Goal: Browse casually: Explore the website without a specific task or goal

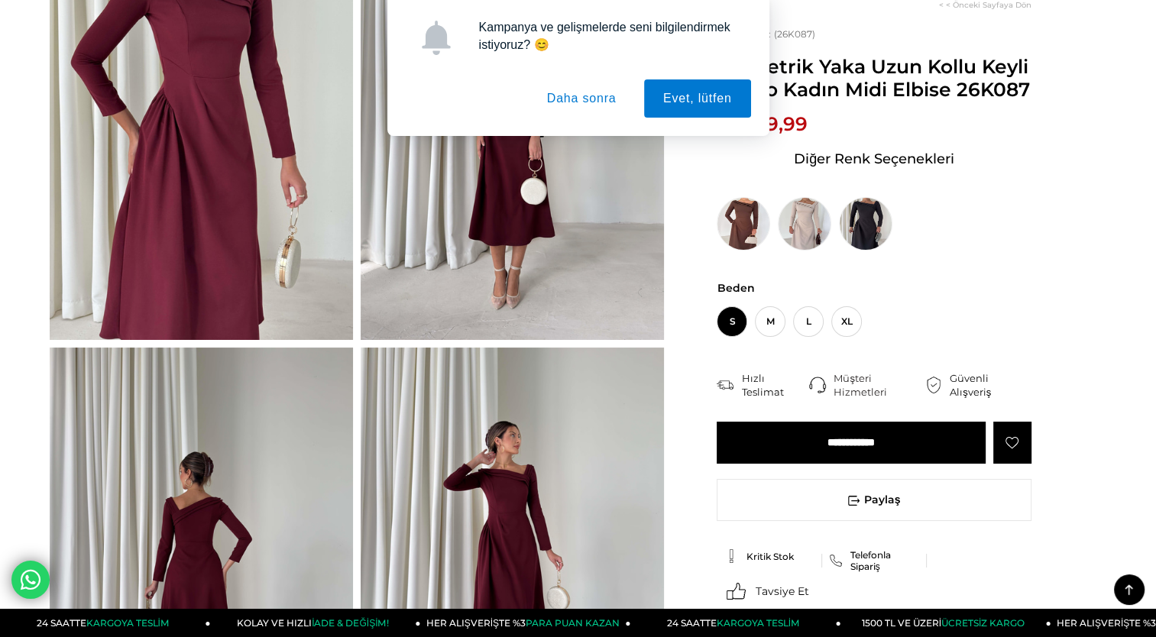
scroll to position [186, 0]
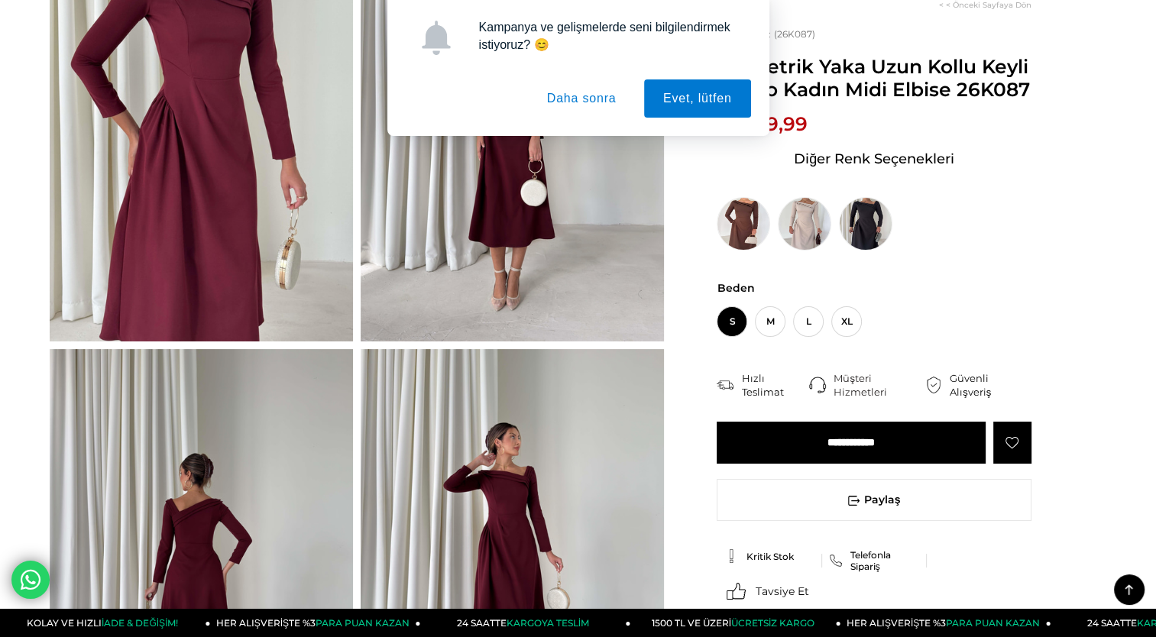
click at [572, 101] on button "Daha sonra" at bounding box center [582, 98] width 108 height 38
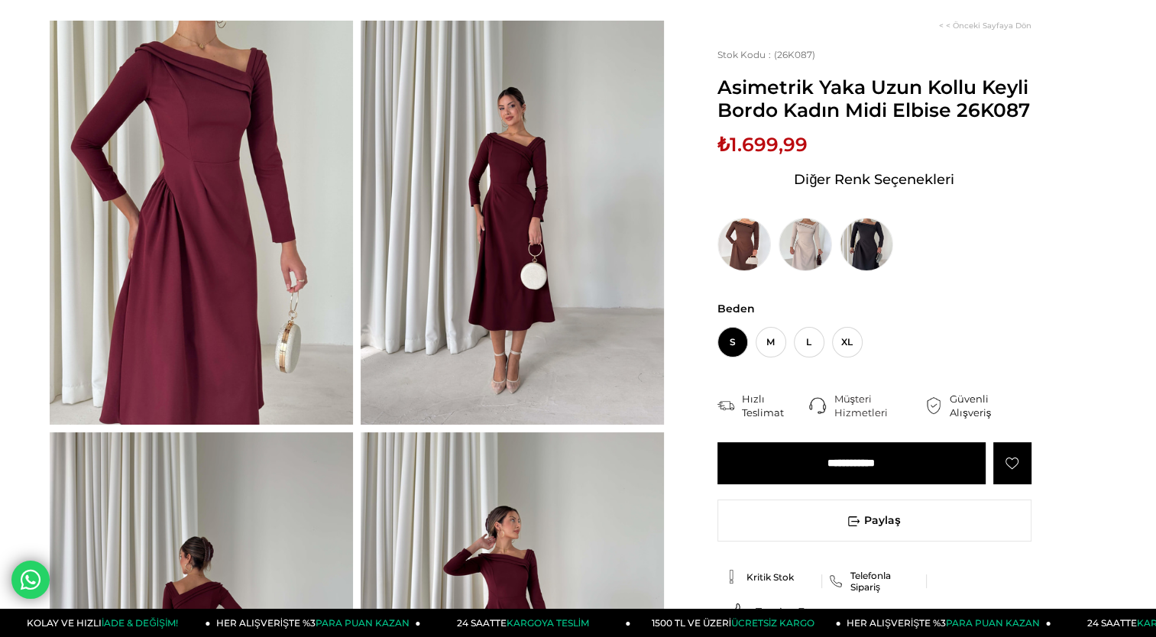
scroll to position [102, 0]
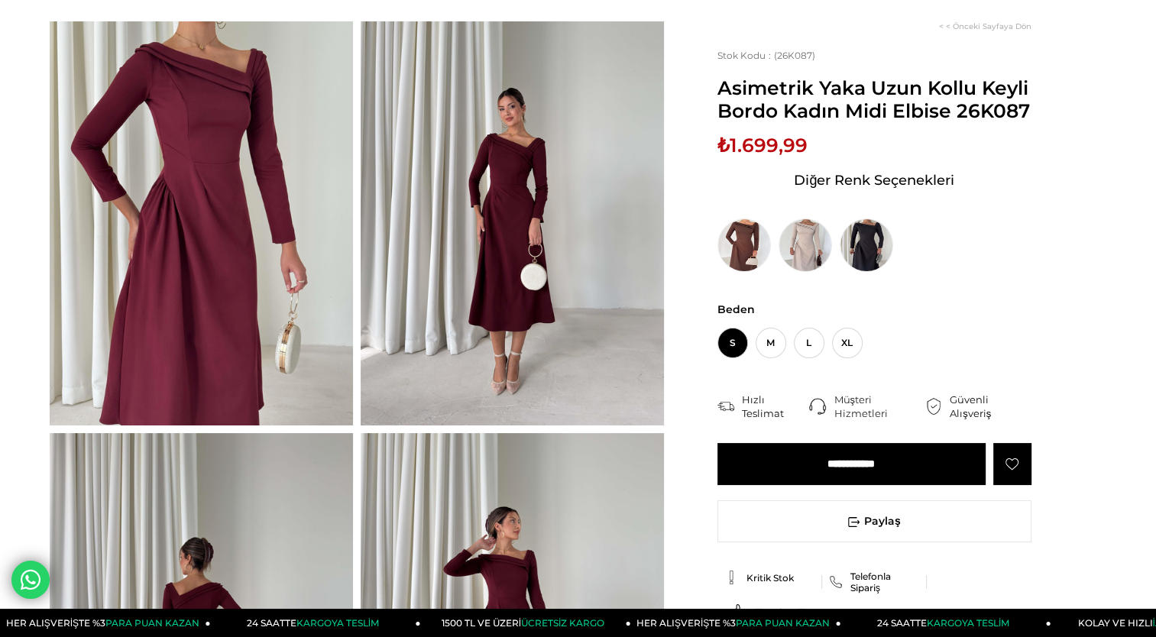
click at [263, 206] on img at bounding box center [201, 223] width 303 height 404
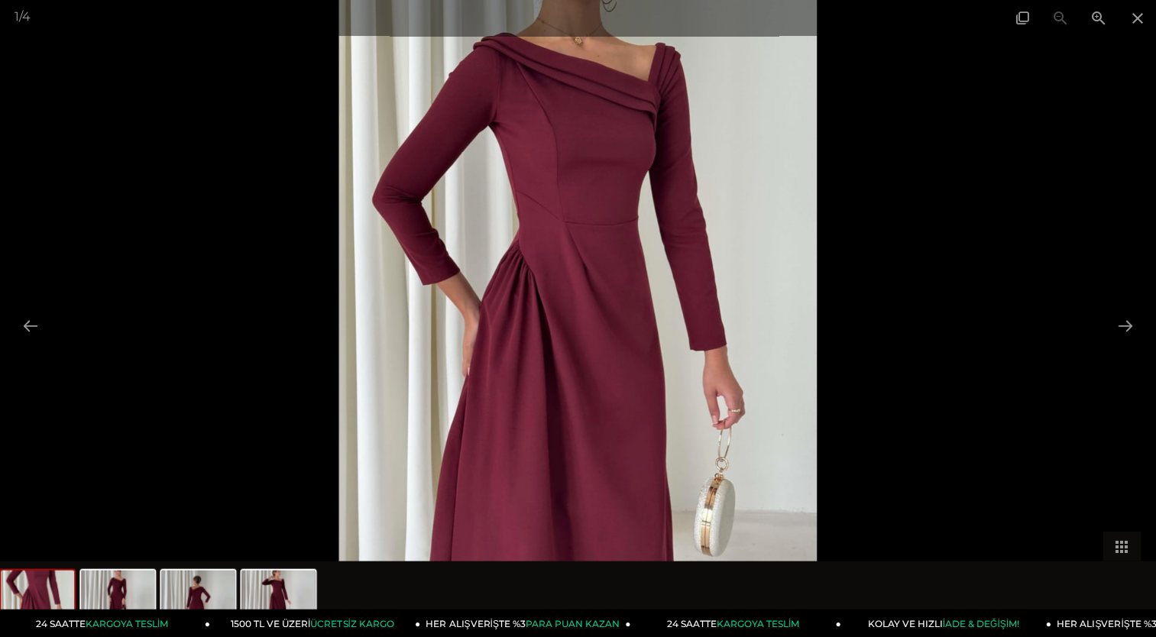
scroll to position [34, 0]
click at [1140, 24] on span at bounding box center [1137, 18] width 38 height 36
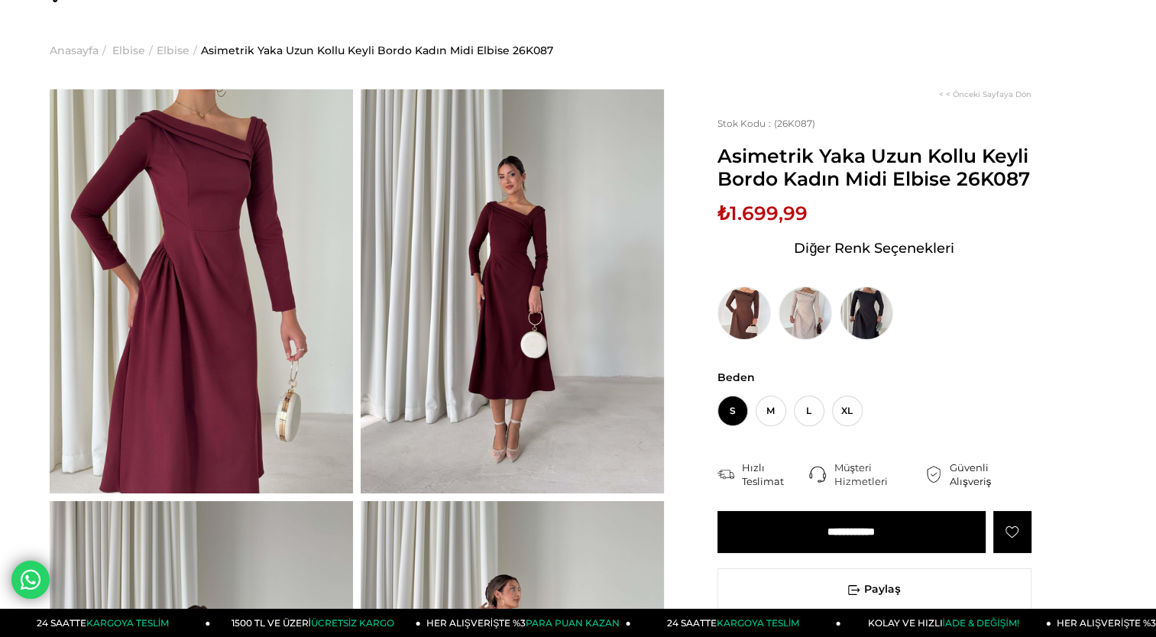
scroll to position [102, 0]
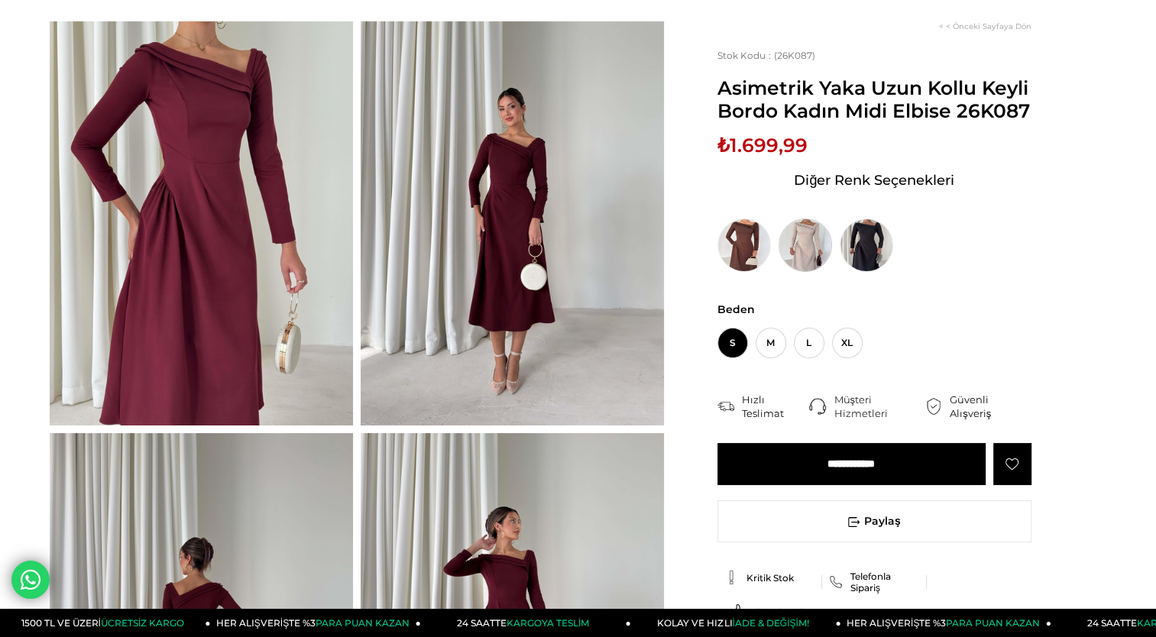
click at [810, 254] on img at bounding box center [805, 245] width 53 height 53
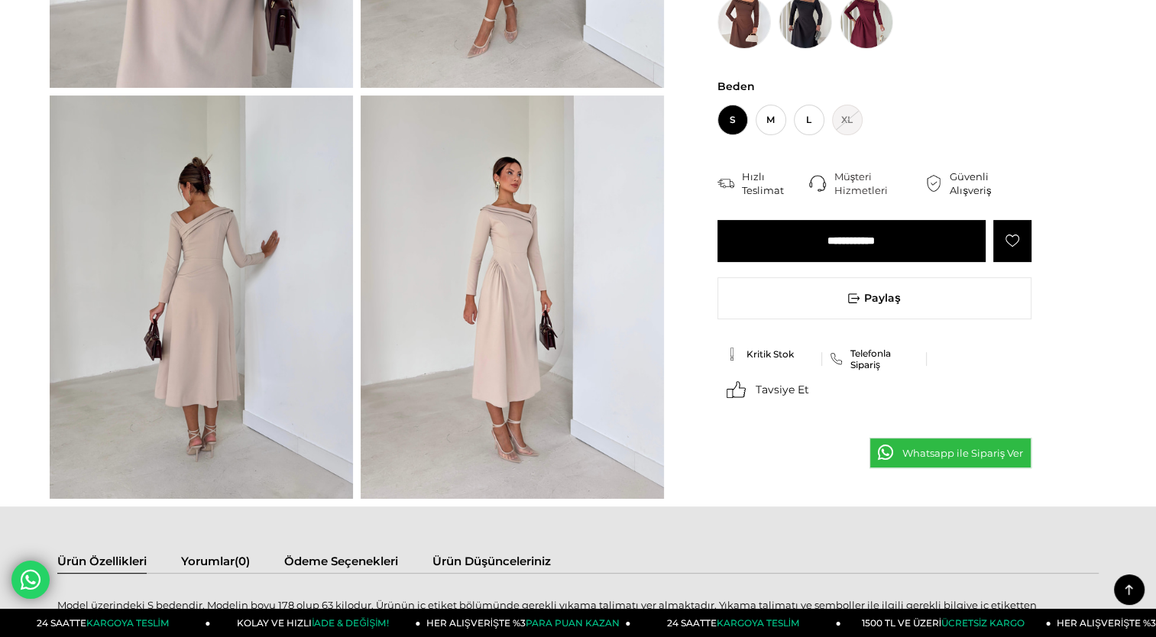
scroll to position [440, 0]
click at [476, 299] on img at bounding box center [512, 298] width 303 height 404
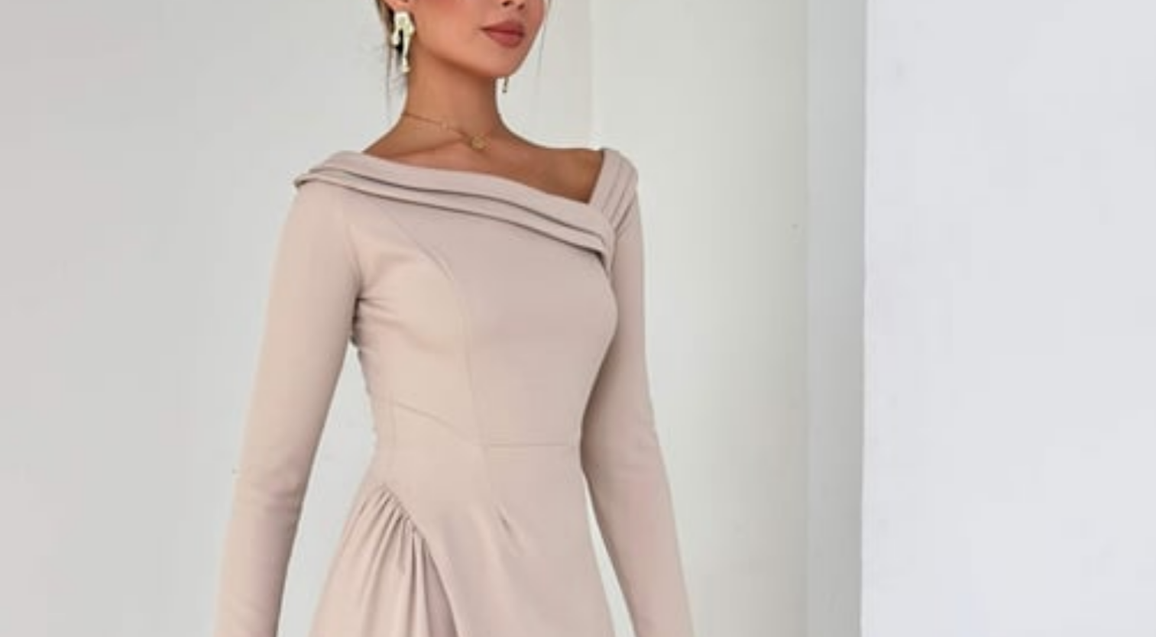
scroll to position [439, 0]
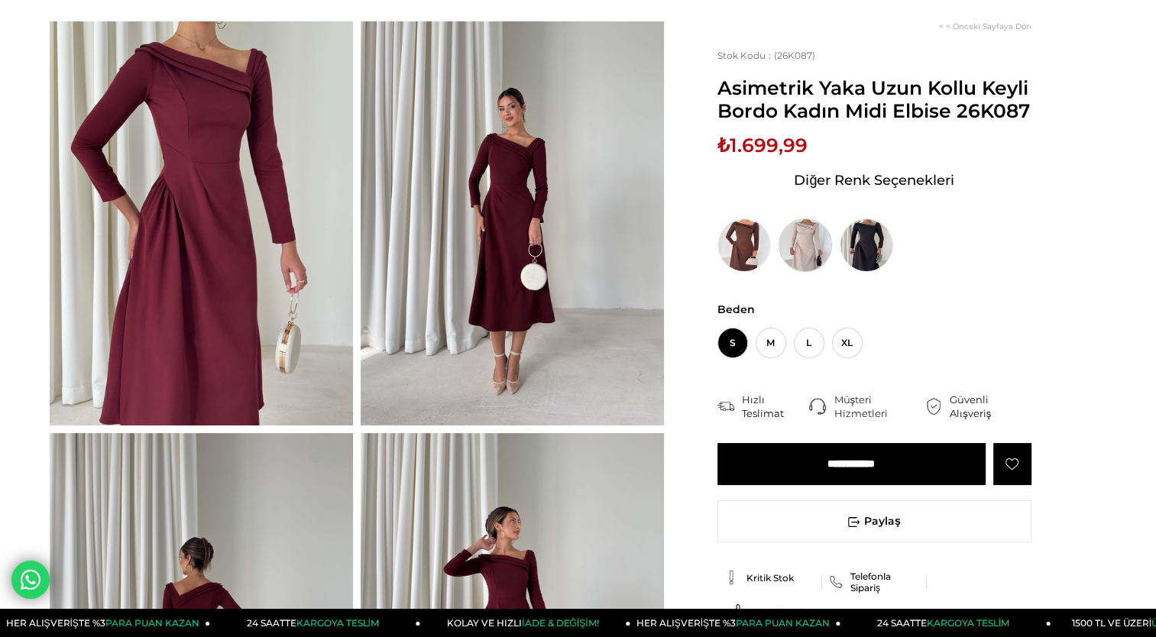
click at [807, 255] on img at bounding box center [805, 245] width 53 height 53
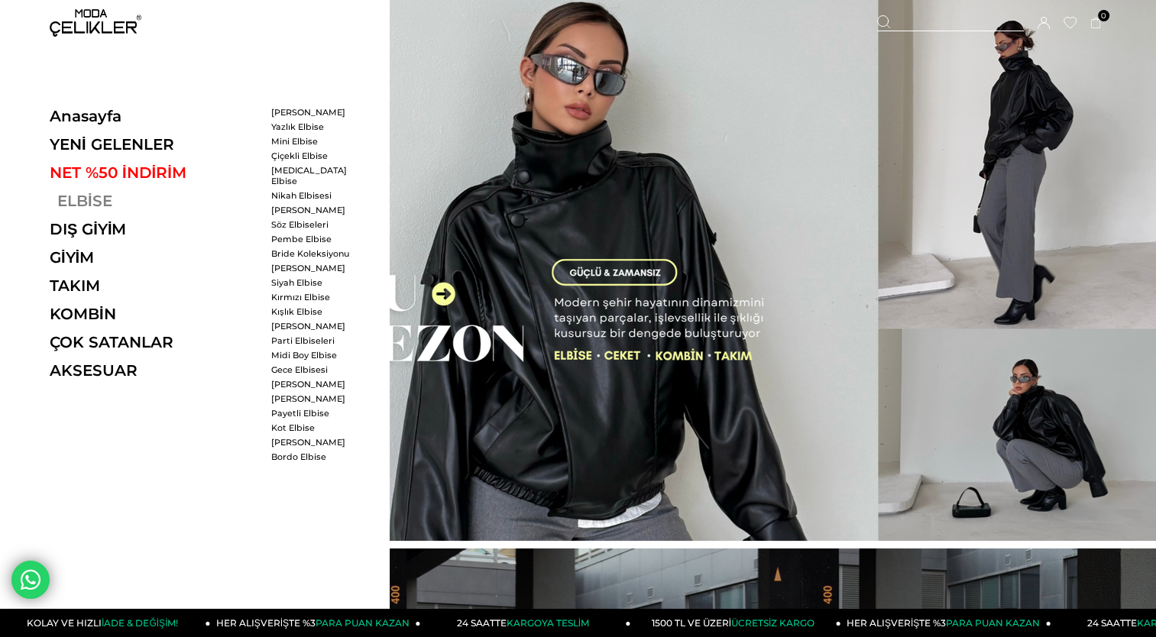
click at [112, 193] on link "ELBİSE" at bounding box center [155, 201] width 210 height 18
click at [91, 202] on link "ELBİSE" at bounding box center [155, 201] width 210 height 18
click at [303, 112] on link "[PERSON_NAME]" at bounding box center [315, 112] width 88 height 11
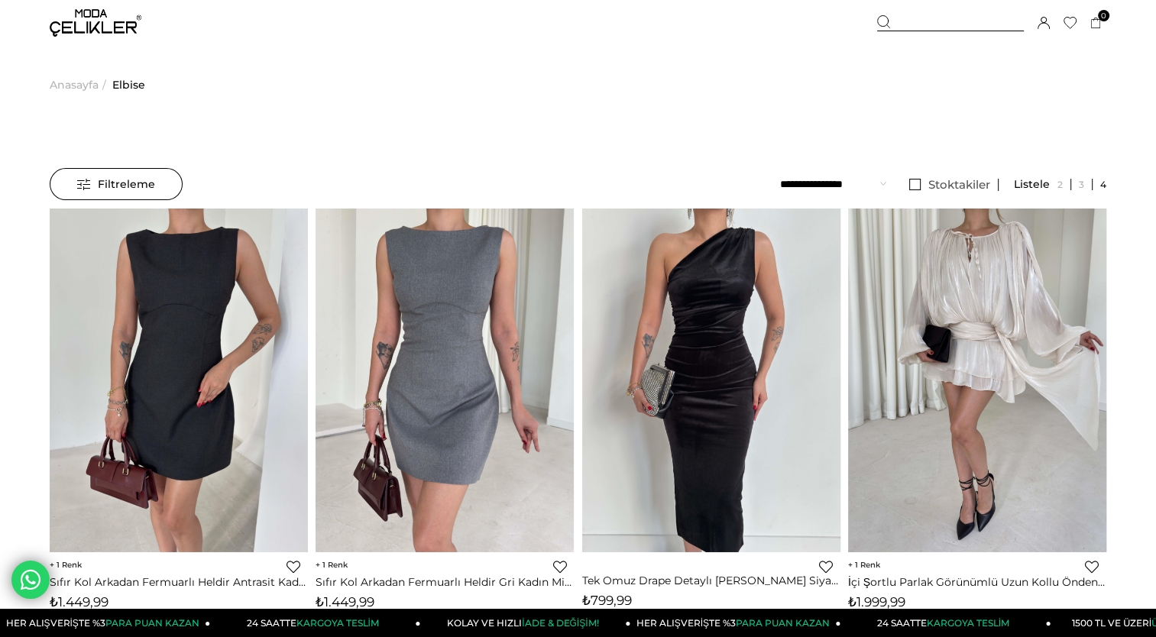
click at [839, 182] on select "**********" at bounding box center [833, 184] width 106 height 32
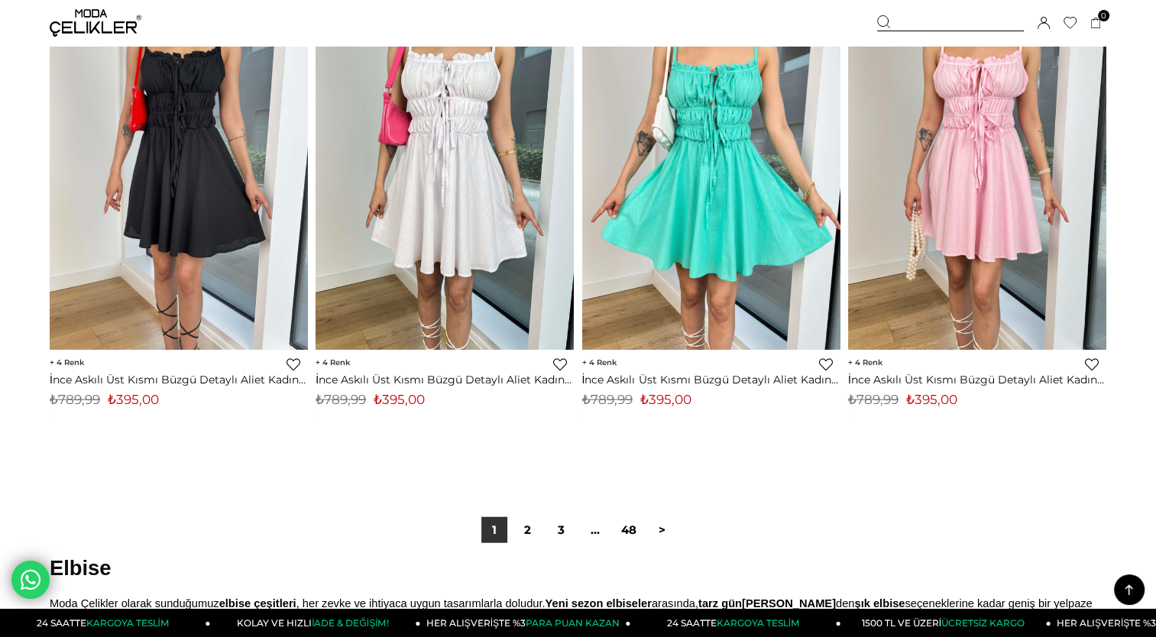
scroll to position [9244, 0]
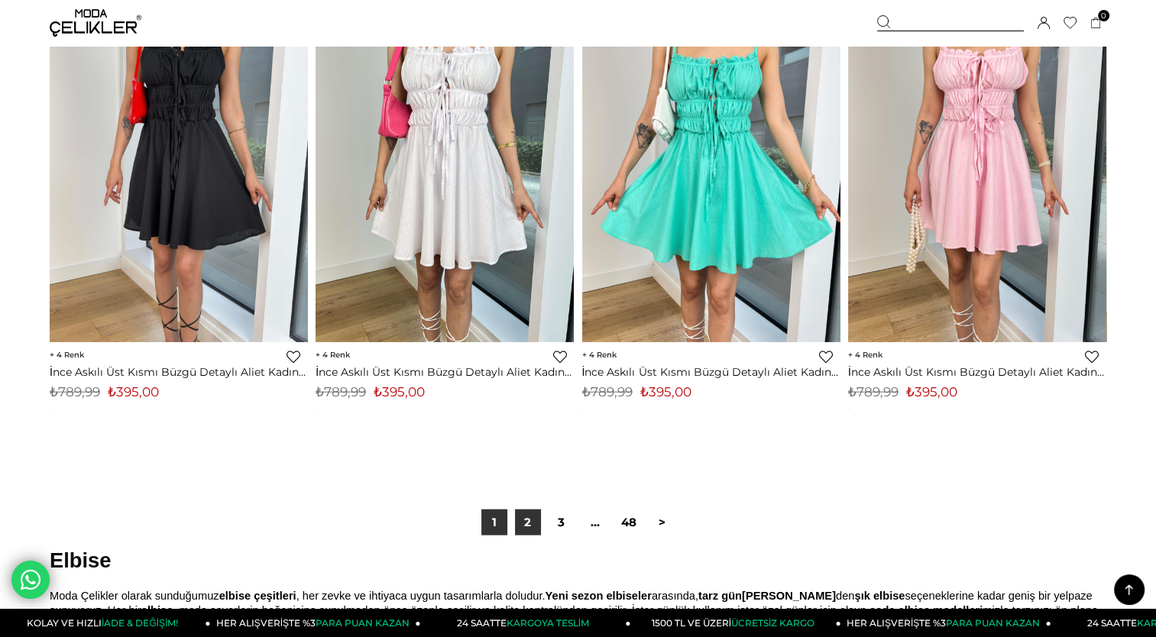
click at [522, 516] on link "2" at bounding box center [528, 523] width 26 height 26
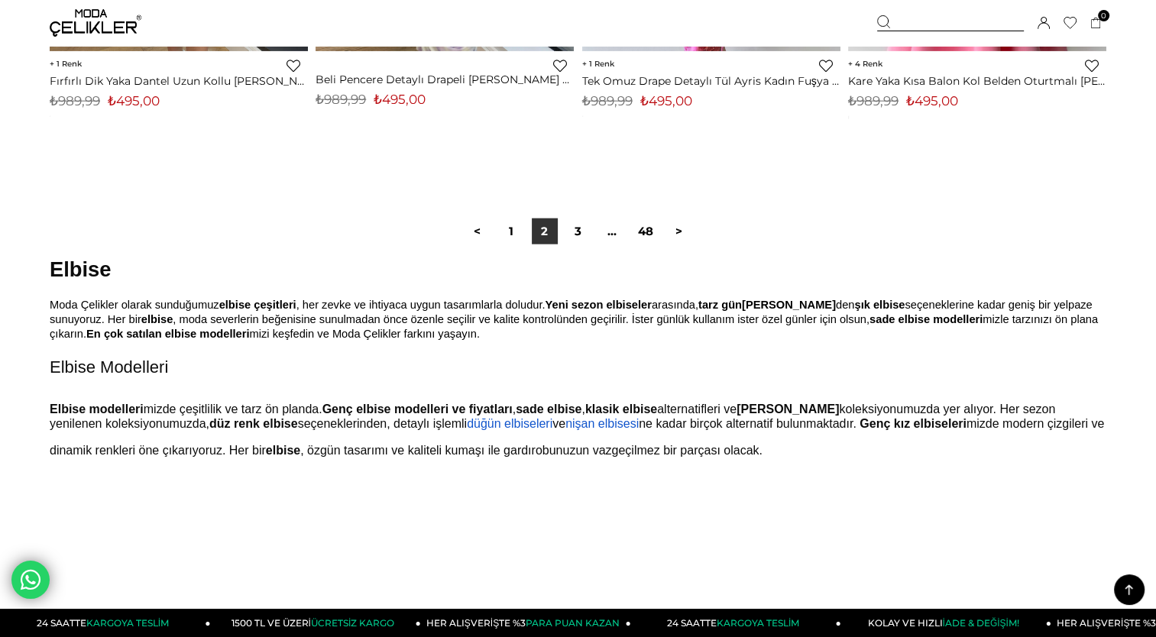
scroll to position [9489, 0]
click at [578, 225] on link "3" at bounding box center [578, 232] width 26 height 26
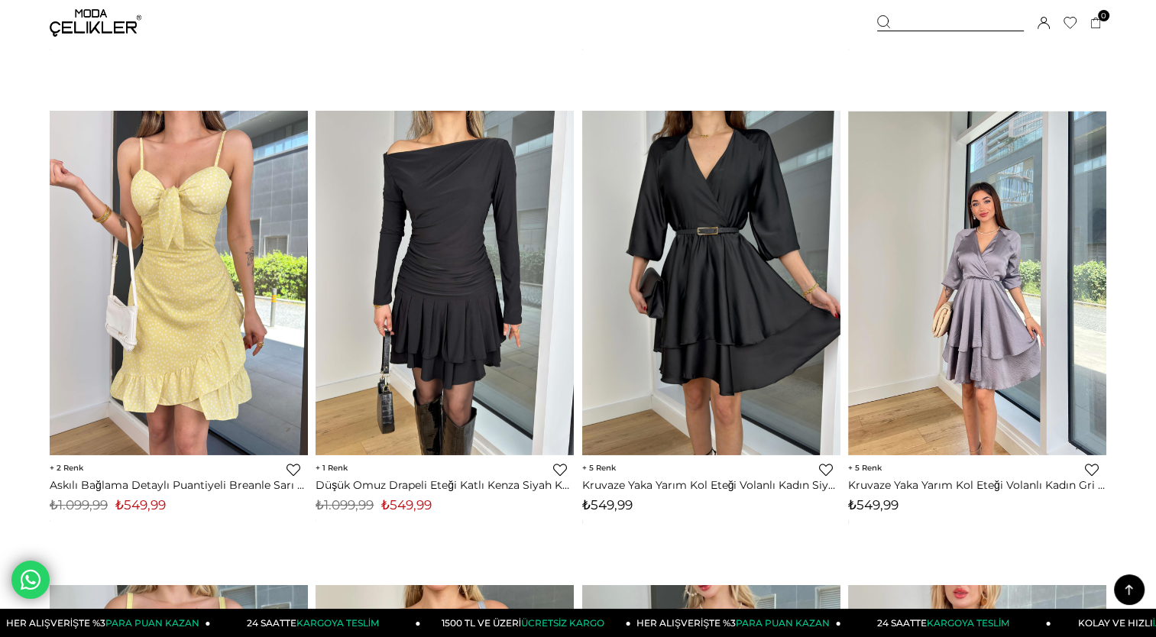
scroll to position [5291, 0]
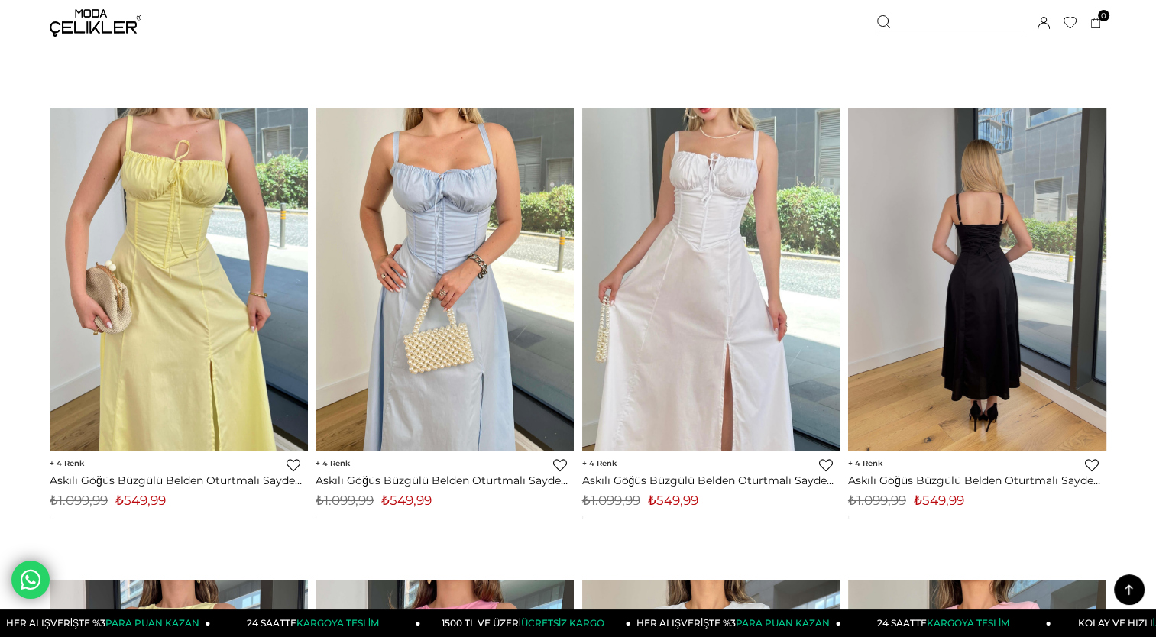
click at [1032, 232] on div at bounding box center [719, 280] width 775 height 344
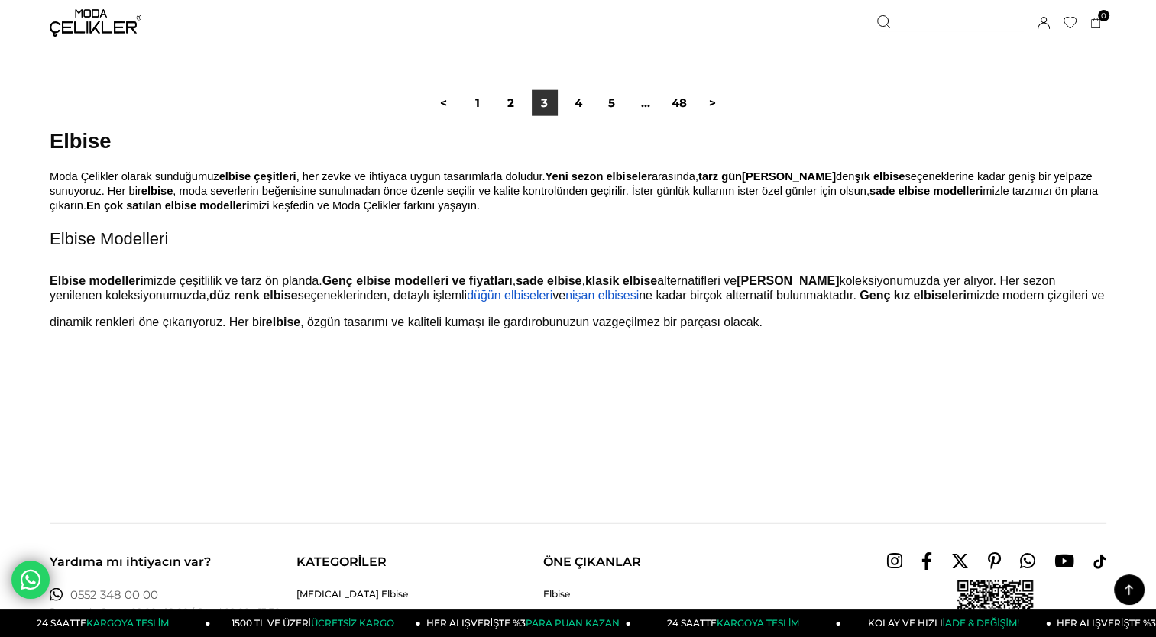
scroll to position [9602, 0]
click at [580, 105] on link "4" at bounding box center [578, 102] width 26 height 26
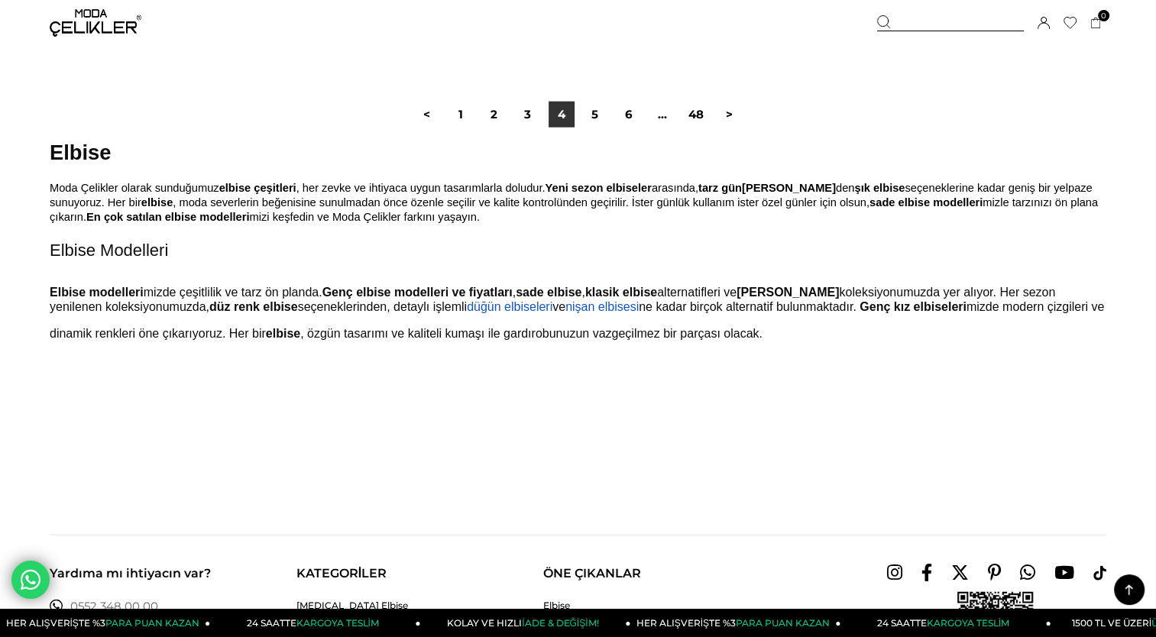
scroll to position [9623, 0]
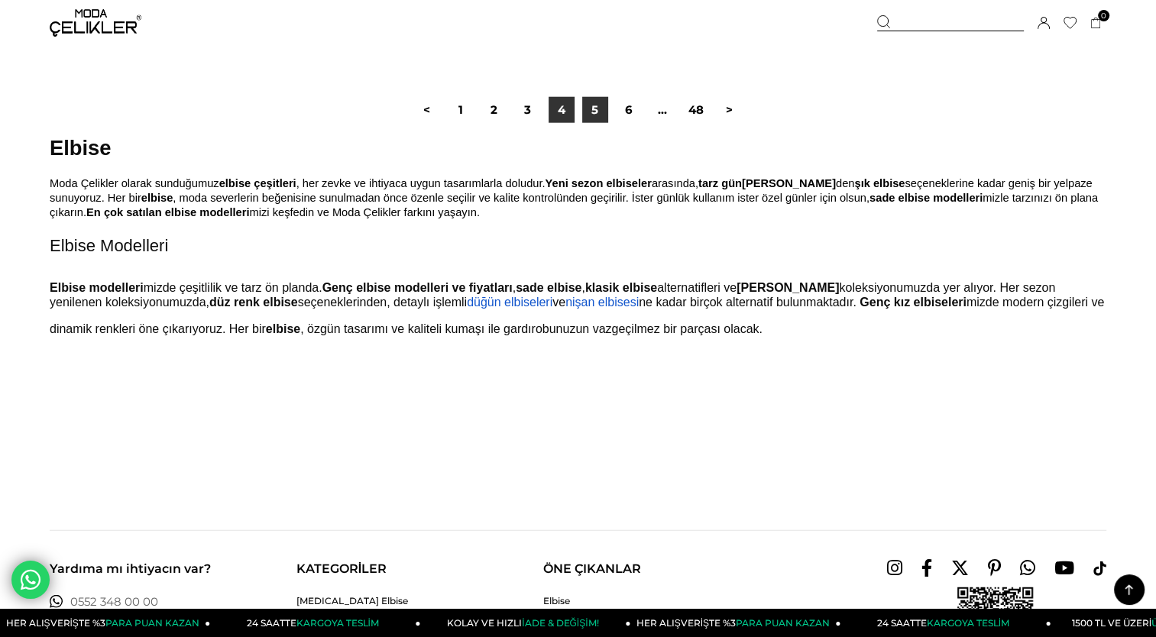
click at [591, 106] on link "5" at bounding box center [595, 110] width 26 height 26
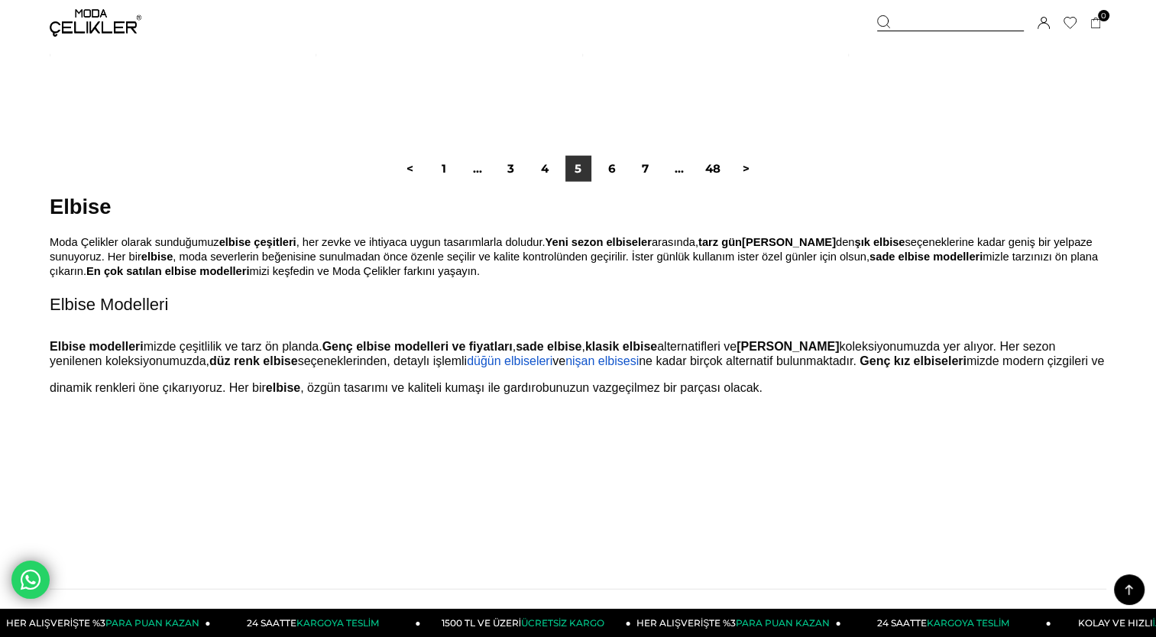
scroll to position [9637, 0]
click at [608, 170] on link "6" at bounding box center [612, 168] width 26 height 26
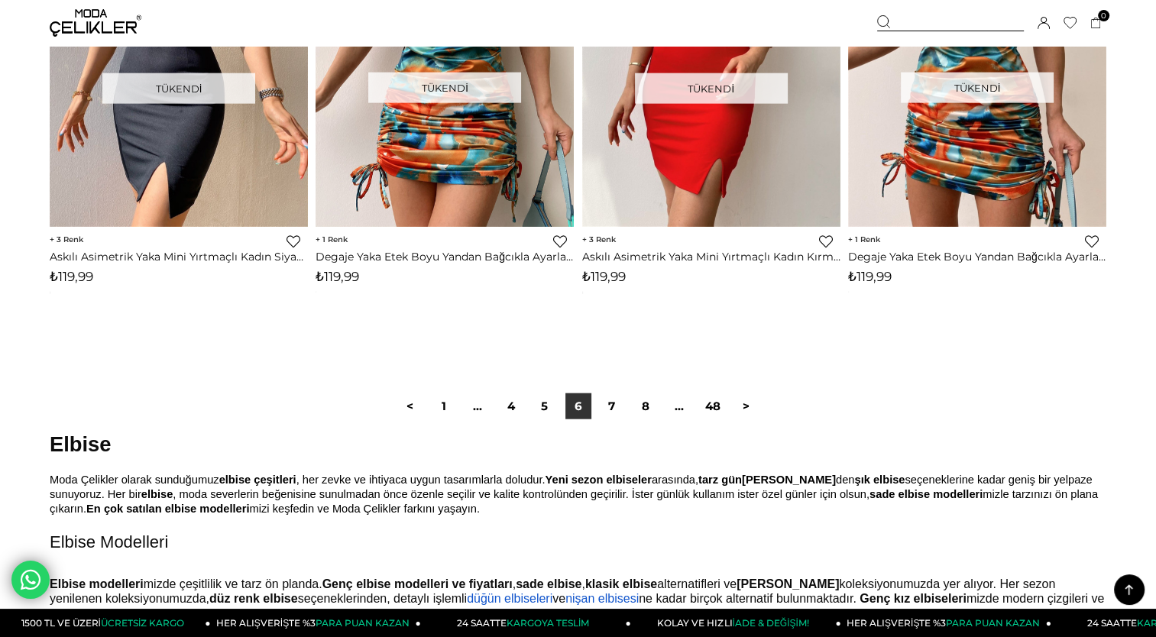
scroll to position [9269, 0]
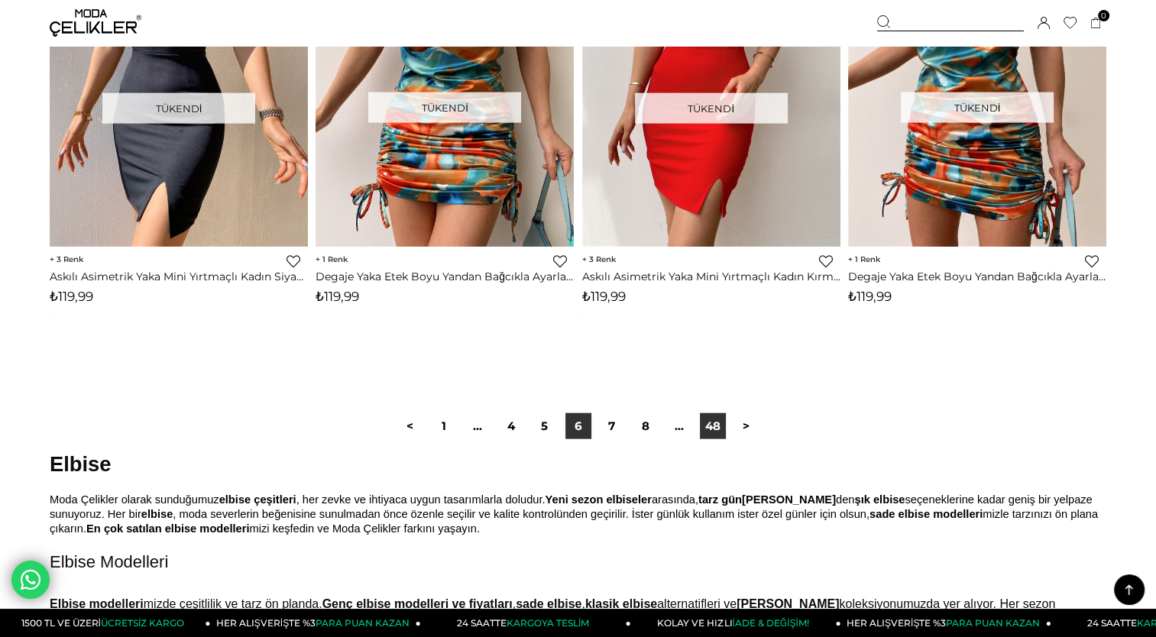
click at [712, 423] on link "48" at bounding box center [713, 426] width 26 height 26
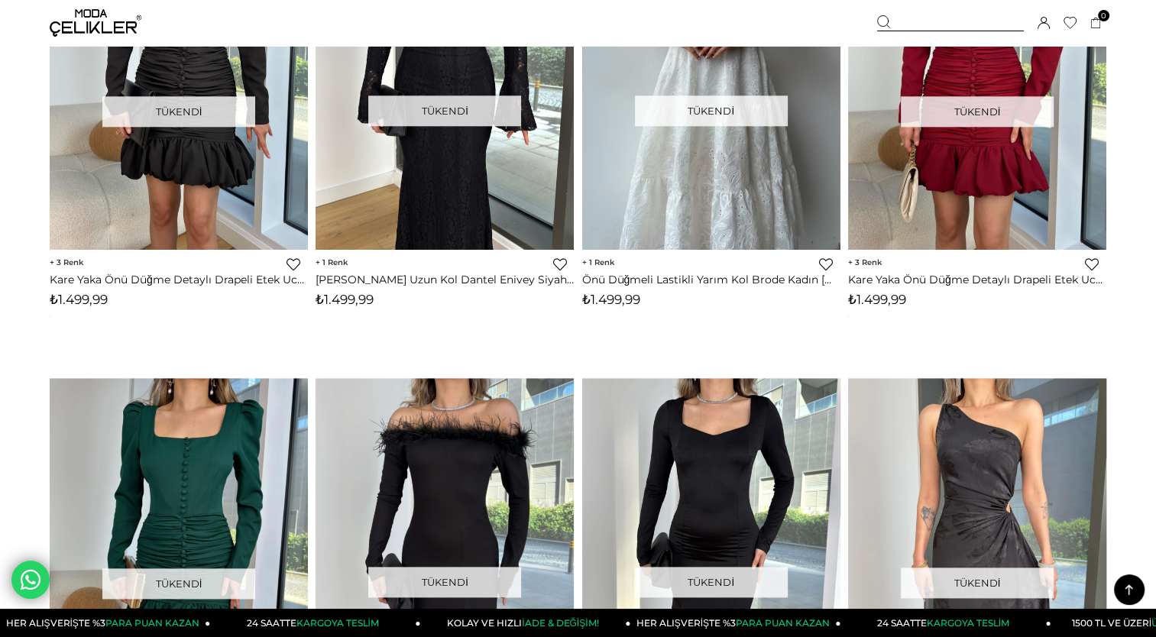
scroll to position [1798, 0]
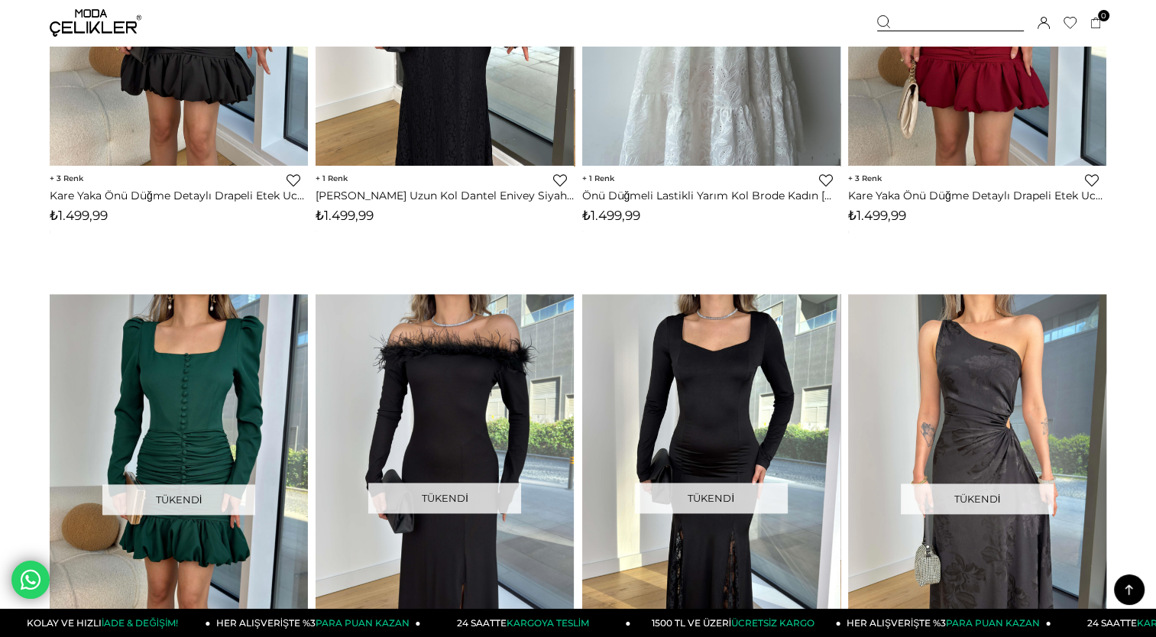
click at [102, 23] on img at bounding box center [96, 23] width 92 height 28
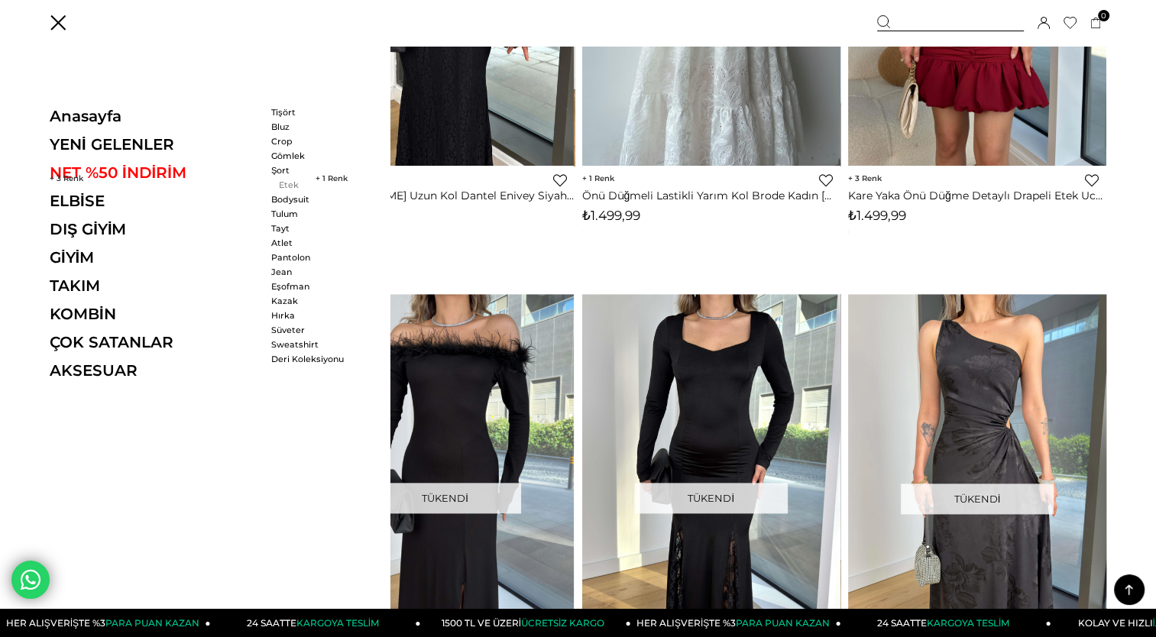
click at [279, 180] on link "Etek" at bounding box center [315, 185] width 88 height 11
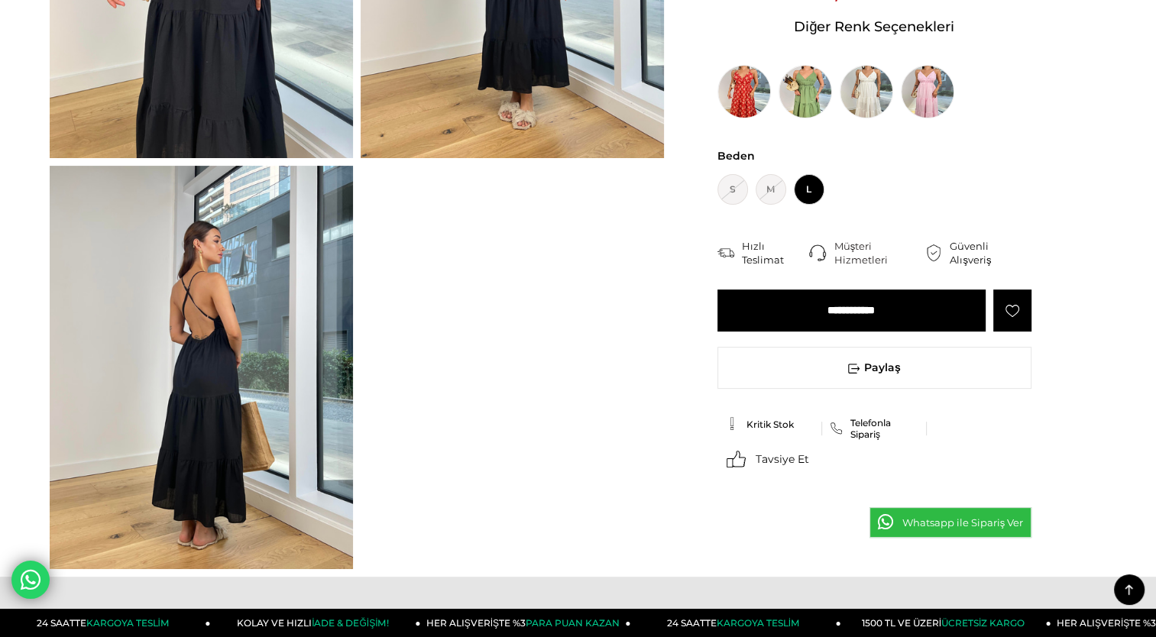
scroll to position [376, 0]
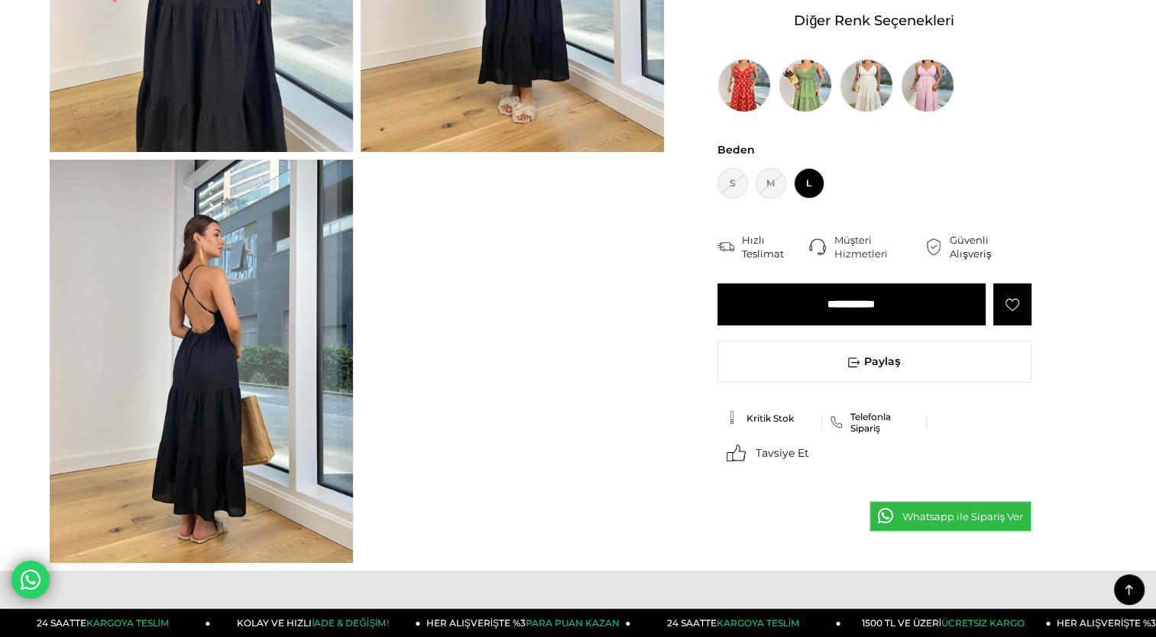
click at [214, 306] on img at bounding box center [201, 362] width 303 height 404
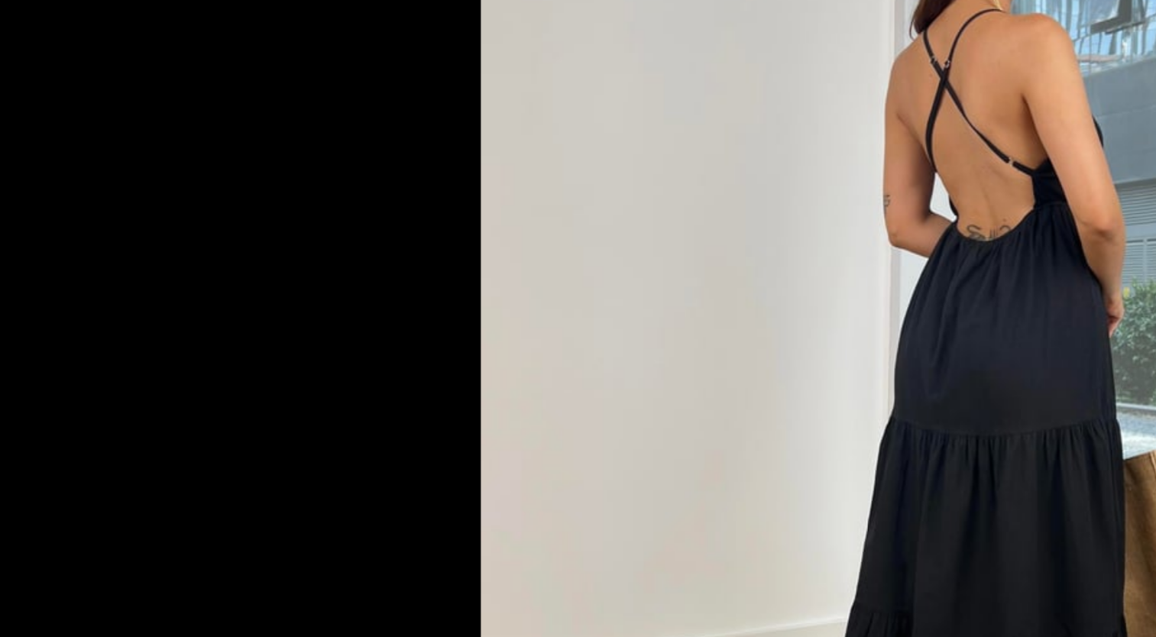
click at [273, 277] on div at bounding box center [578, 318] width 1156 height 637
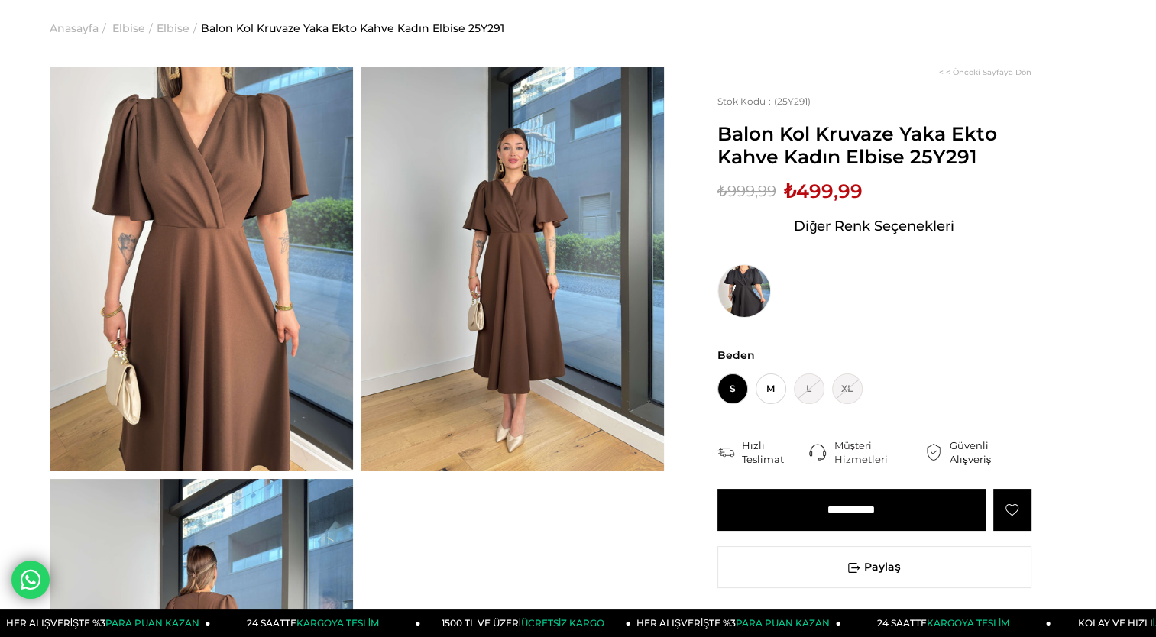
scroll to position [58, 0]
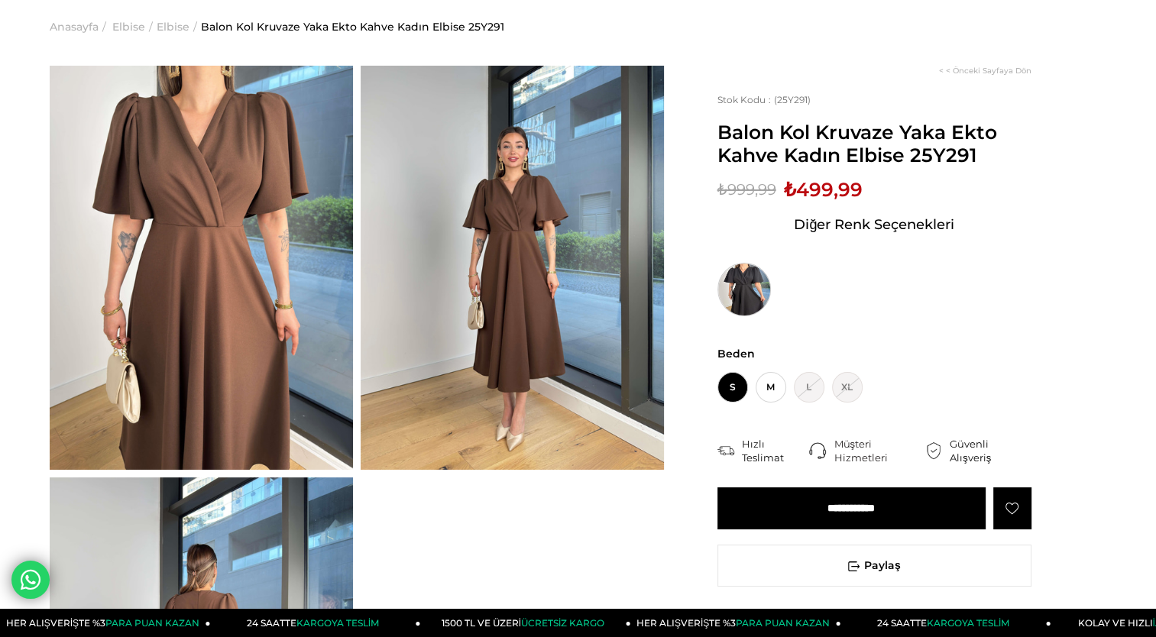
click at [737, 290] on img at bounding box center [743, 289] width 53 height 53
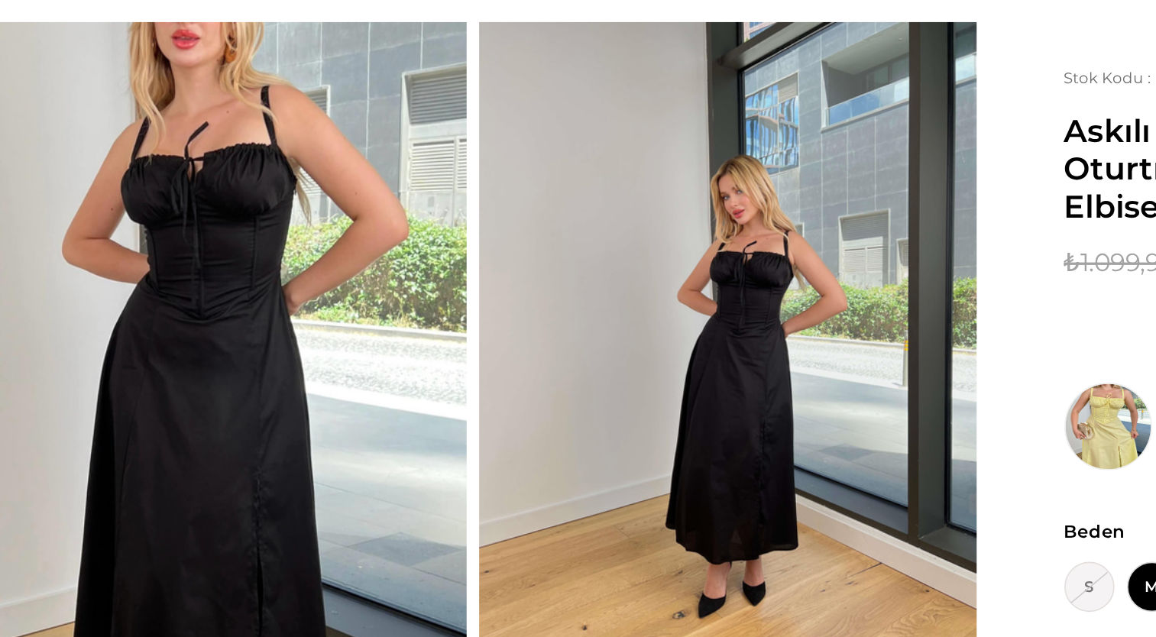
scroll to position [14, 0]
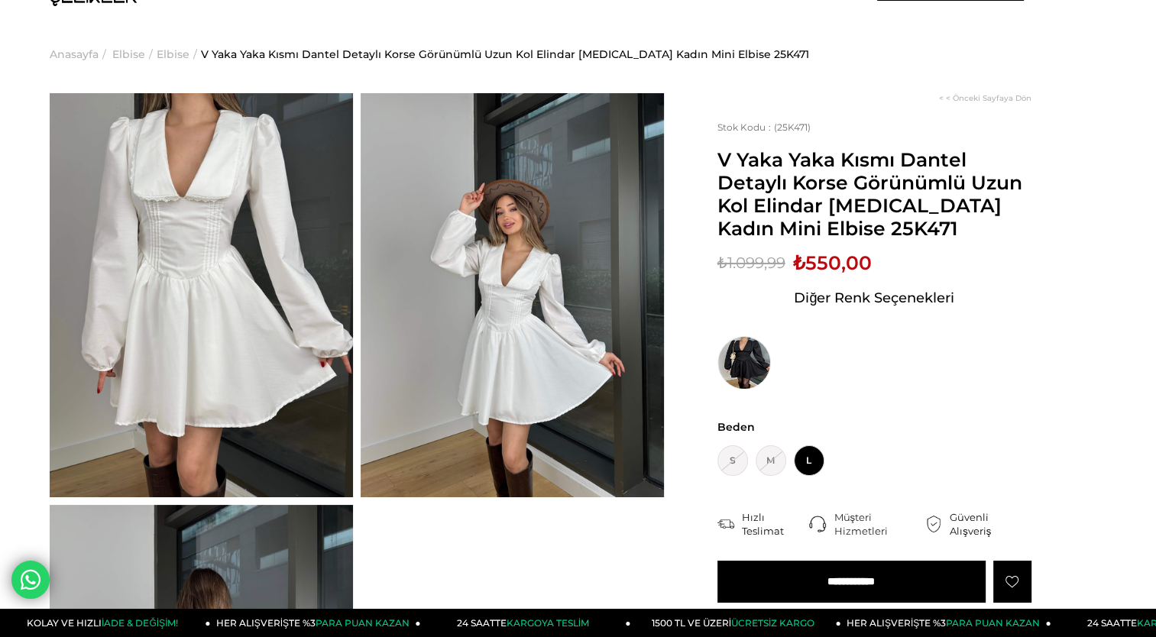
scroll to position [28, 0]
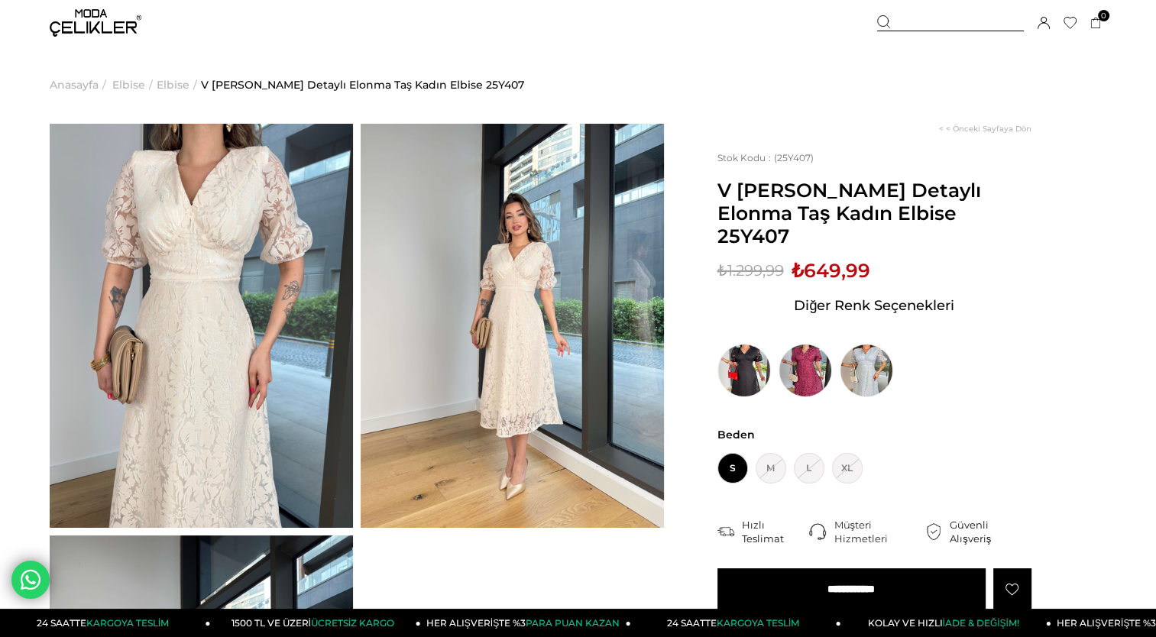
click at [276, 297] on img at bounding box center [201, 326] width 303 height 404
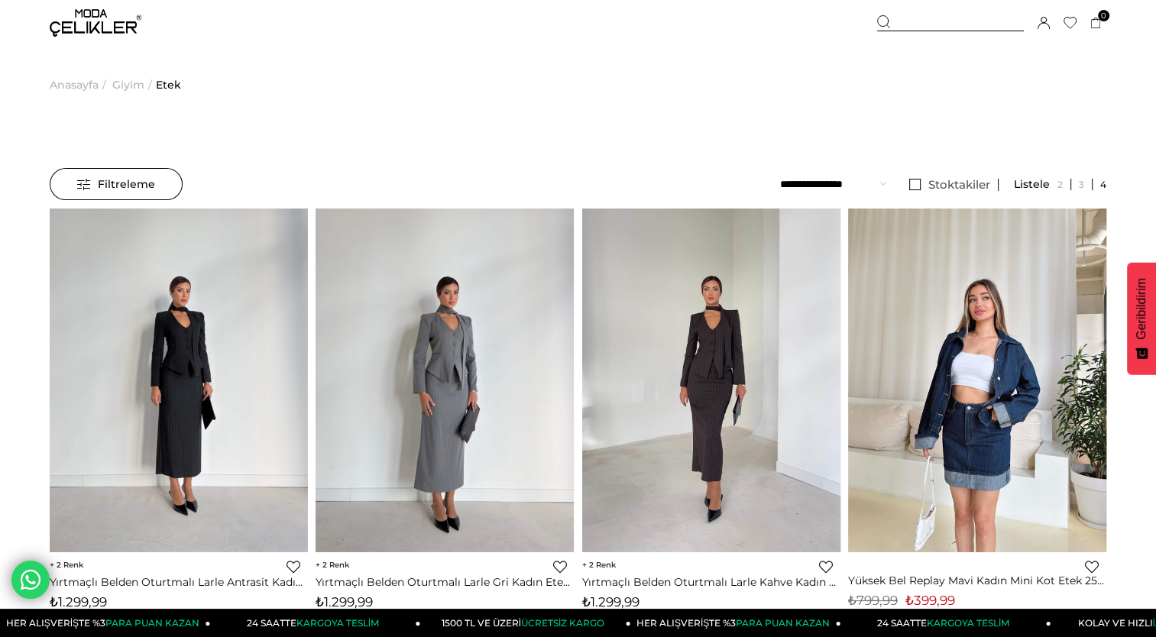
click at [84, 20] on img at bounding box center [96, 23] width 92 height 28
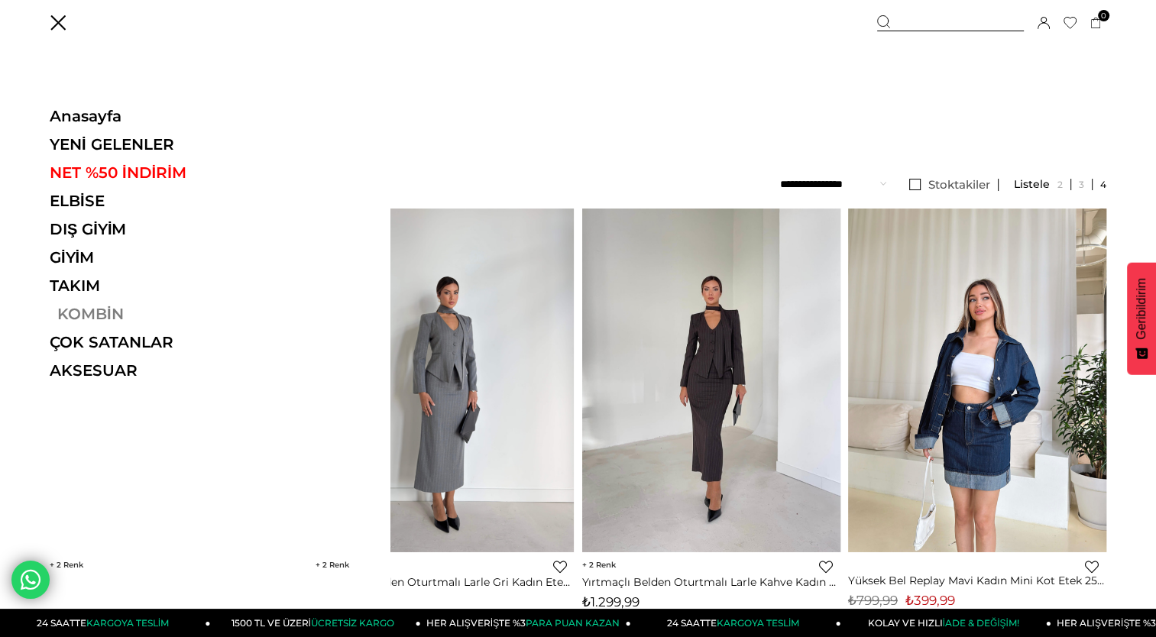
click at [115, 315] on link "KOMBİN" at bounding box center [155, 314] width 210 height 18
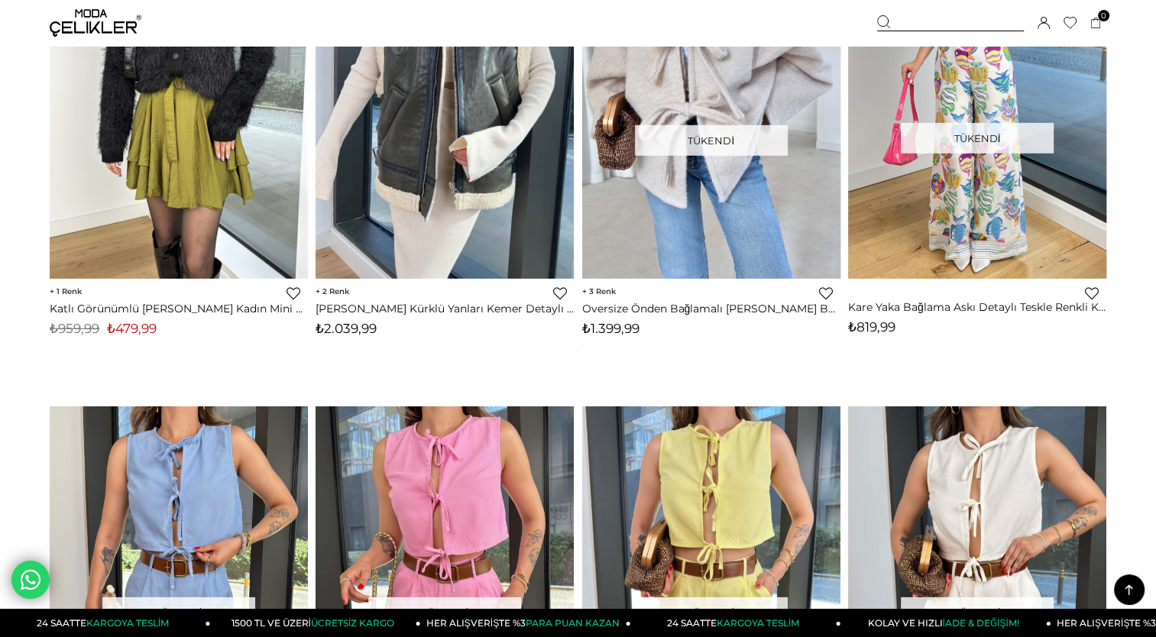
scroll to position [4797, 0]
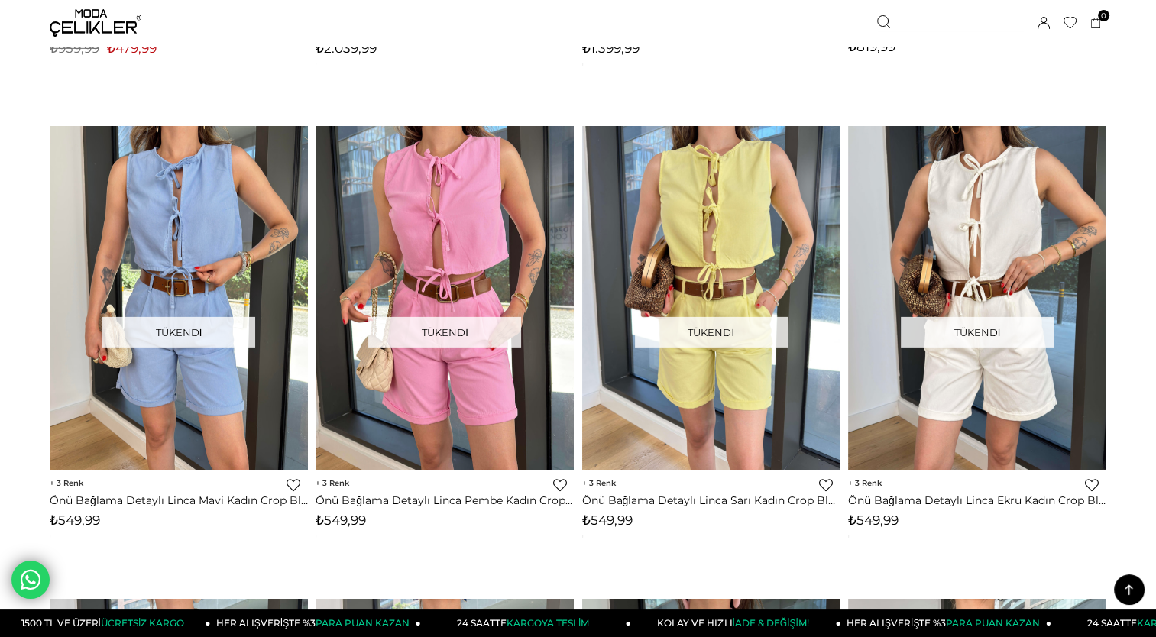
click at [91, 28] on img at bounding box center [96, 23] width 92 height 28
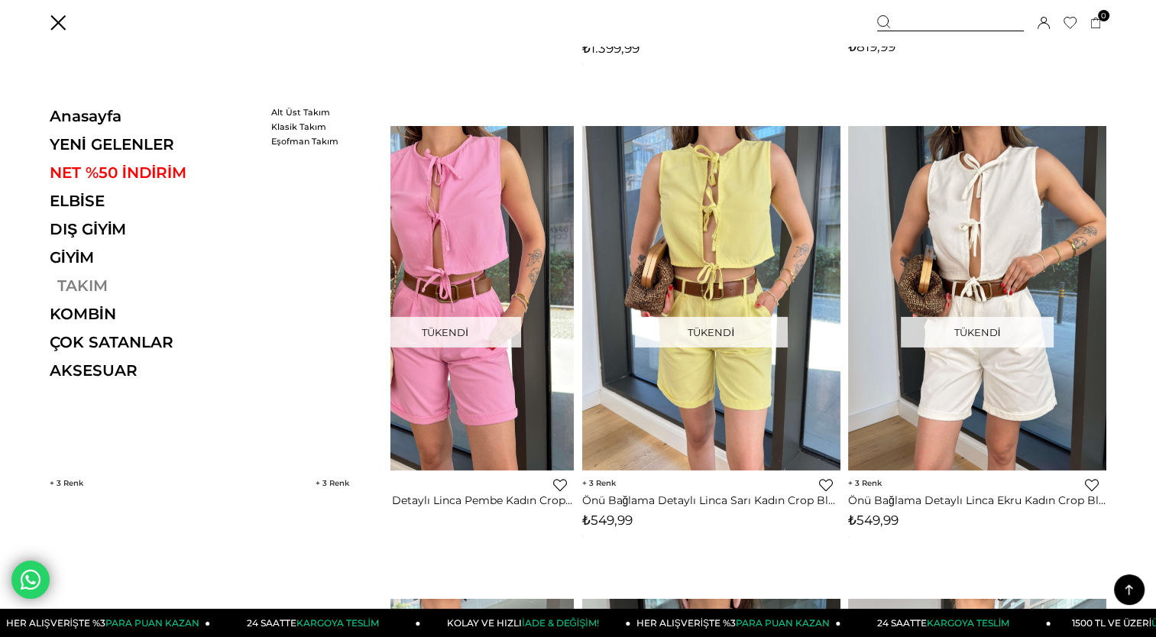
click at [79, 285] on link "TAKIM" at bounding box center [155, 286] width 210 height 18
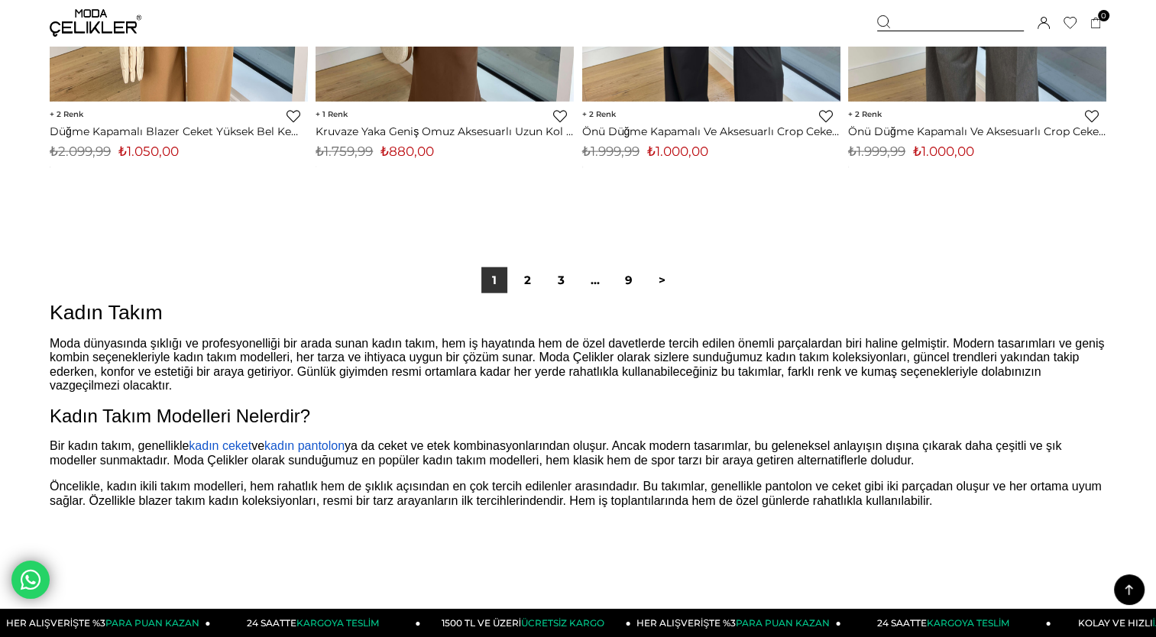
scroll to position [9498, 0]
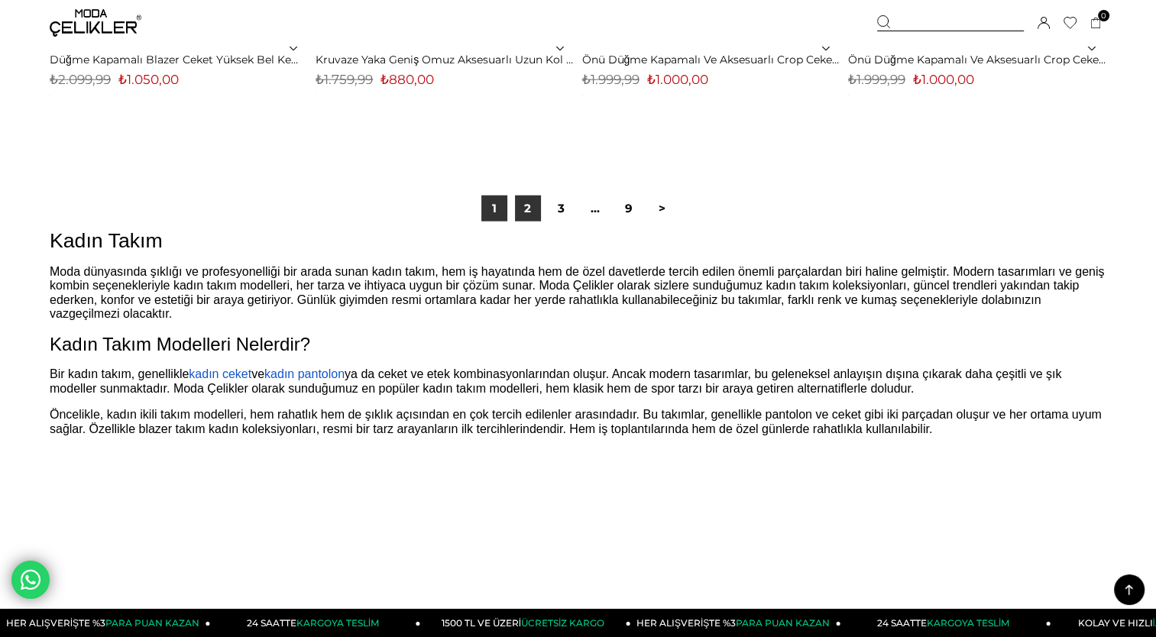
click at [533, 203] on link "2" at bounding box center [528, 209] width 26 height 26
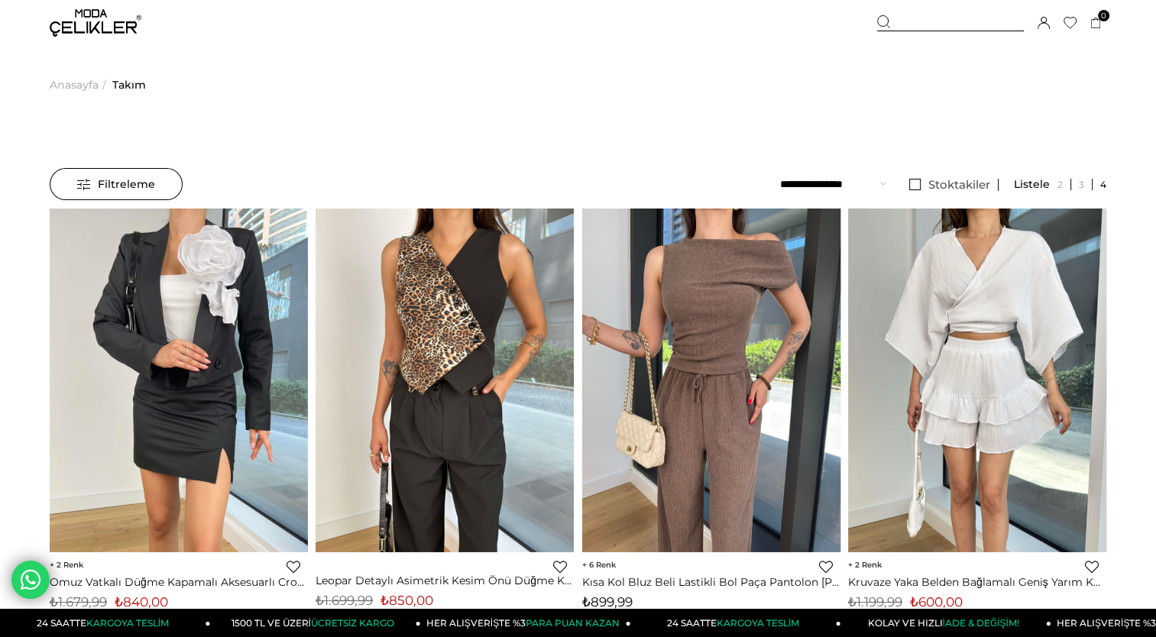
click at [80, 83] on span "Anasayfa" at bounding box center [74, 85] width 49 height 78
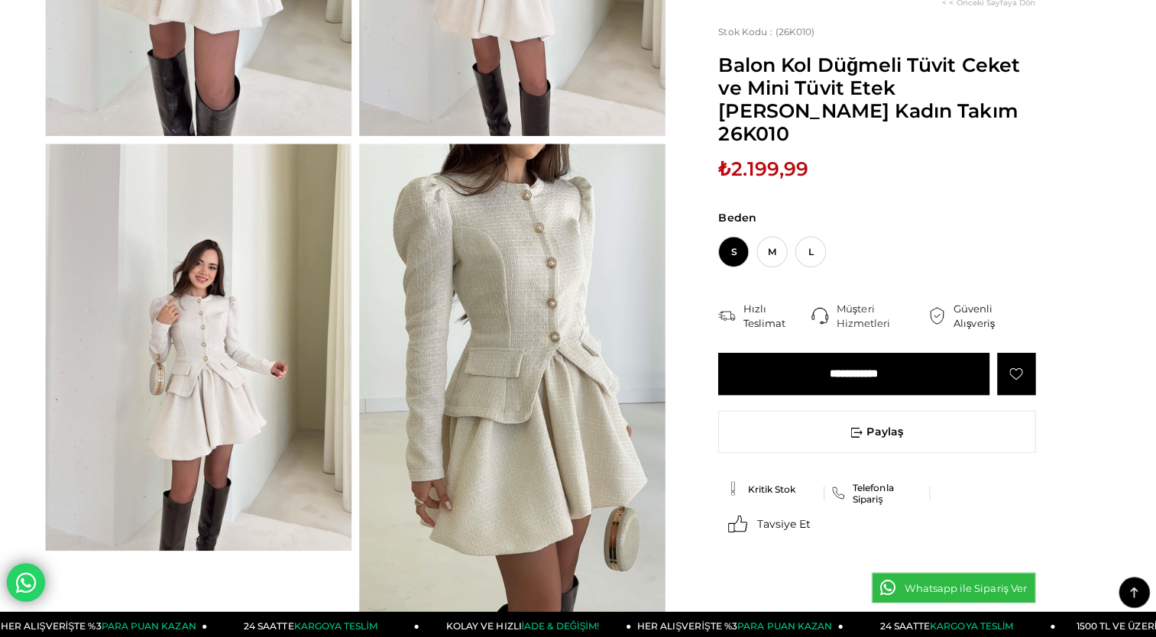
scroll to position [390, 0]
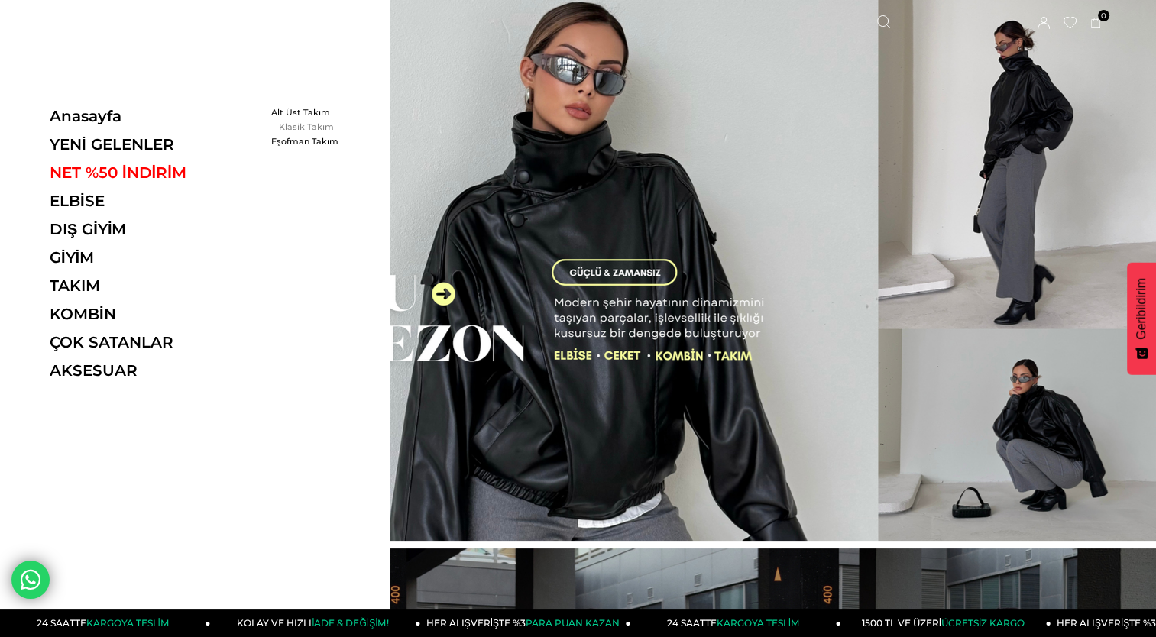
click at [304, 128] on link "Klasik Takım" at bounding box center [315, 126] width 88 height 11
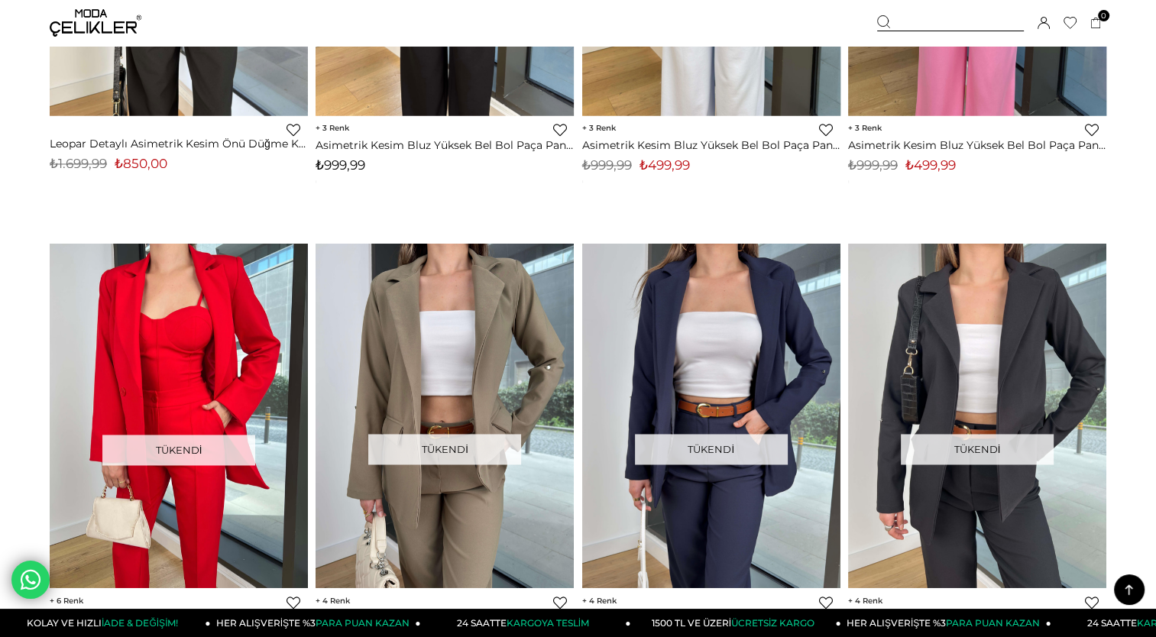
scroll to position [1934, 0]
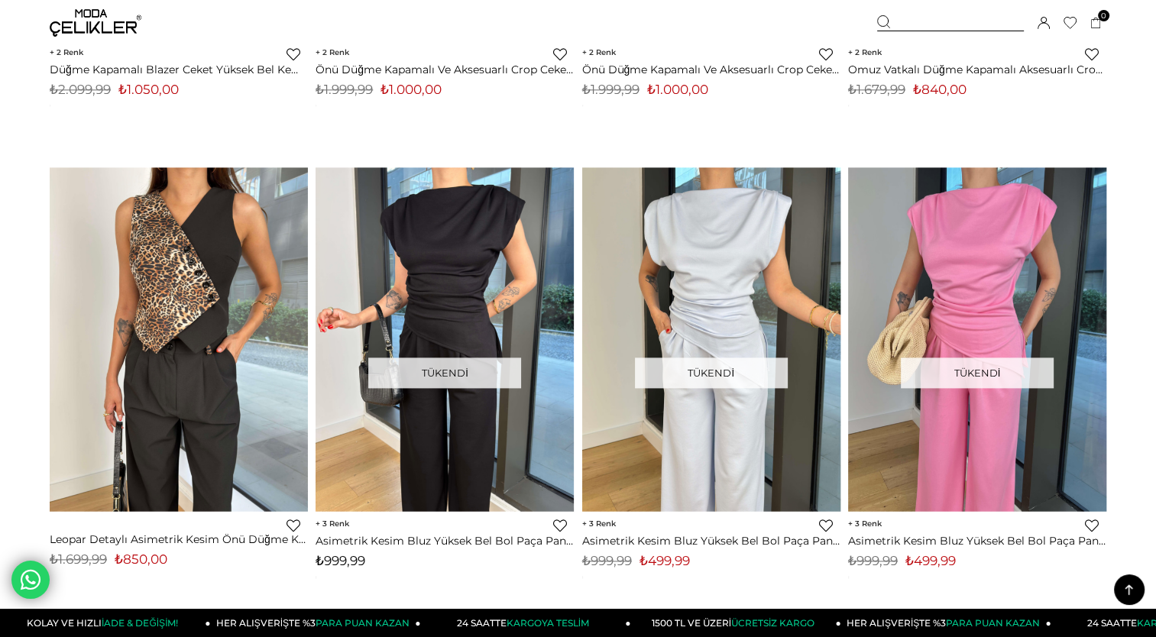
click at [108, 35] on img at bounding box center [96, 23] width 92 height 28
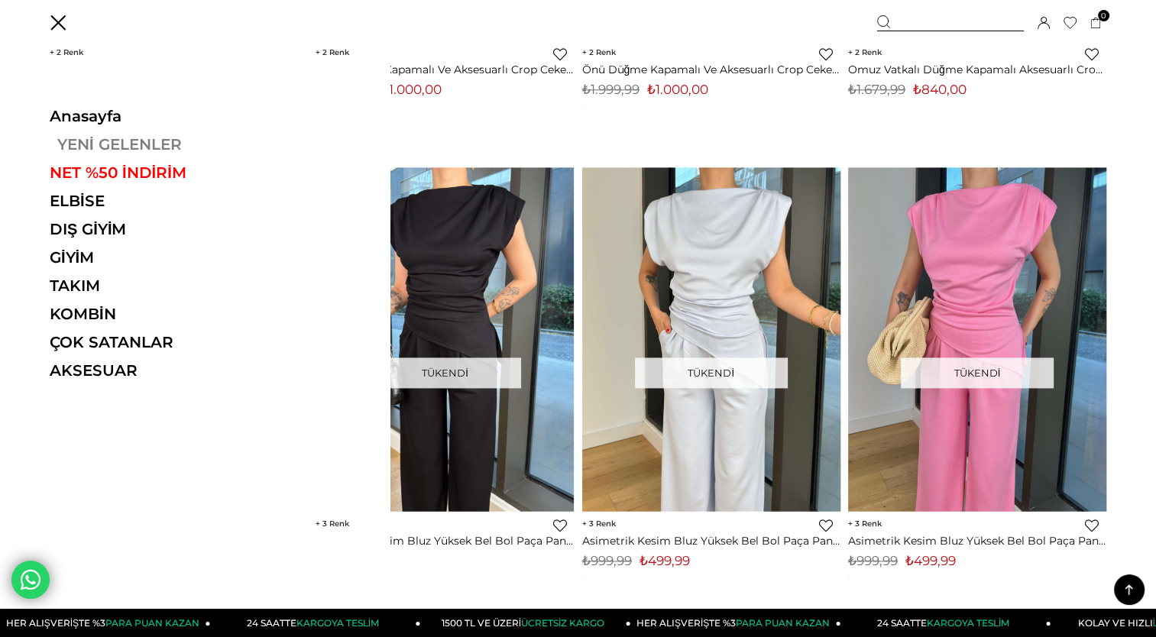
click at [110, 144] on link "YENİ GELENLER" at bounding box center [155, 144] width 210 height 18
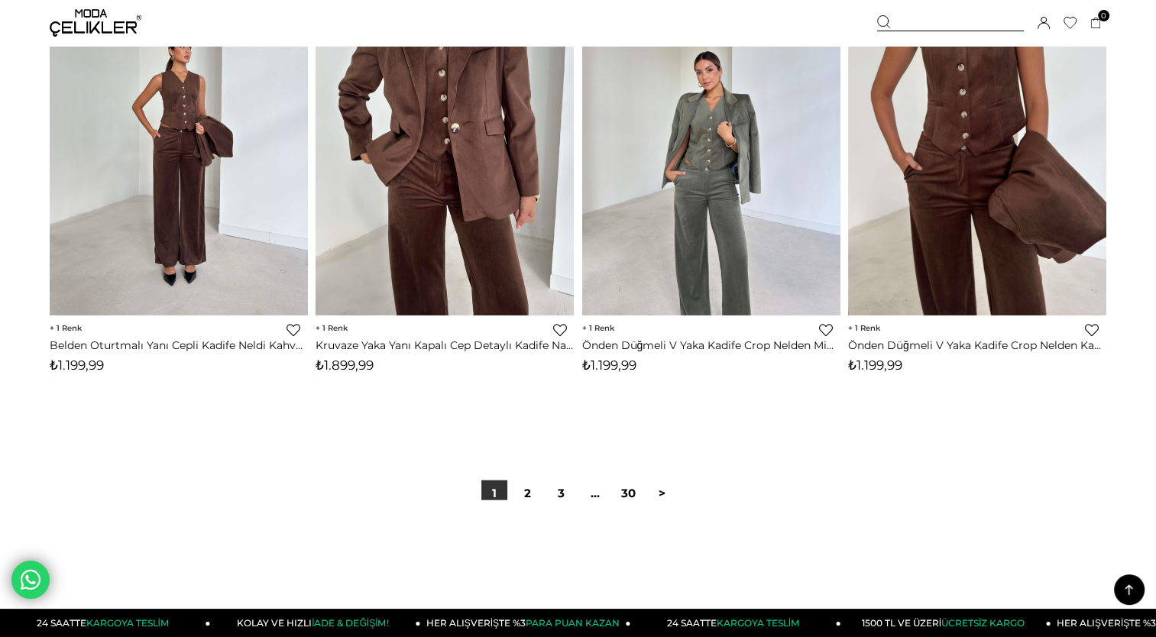
scroll to position [9272, 0]
